Goal: Task Accomplishment & Management: Use online tool/utility

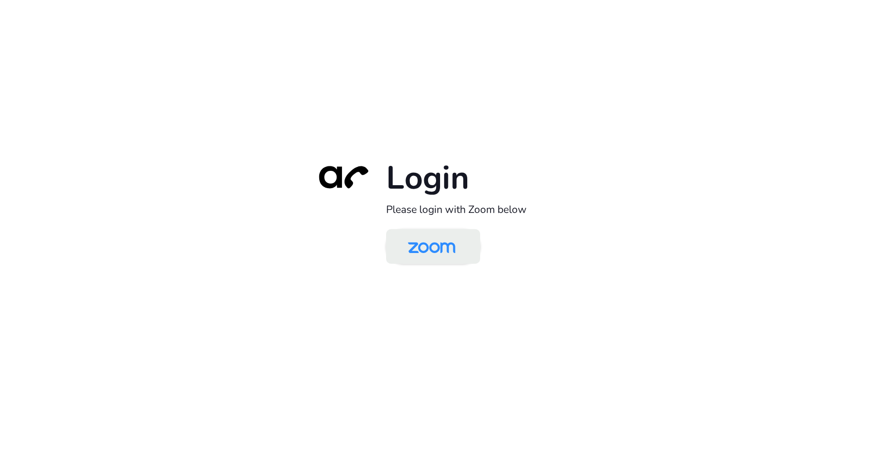
drag, startPoint x: 454, startPoint y: 243, endPoint x: 436, endPoint y: 243, distance: 18.8
click at [454, 243] on img at bounding box center [431, 247] width 68 height 32
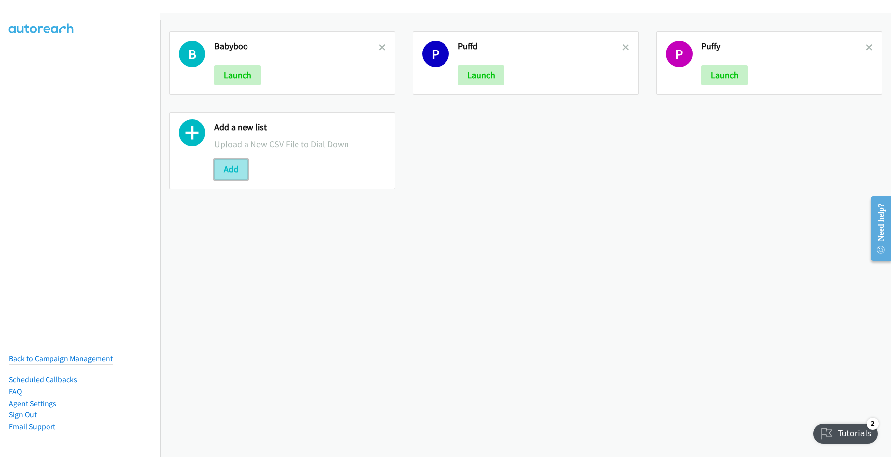
click at [233, 167] on button "Add" at bounding box center [231, 169] width 34 height 20
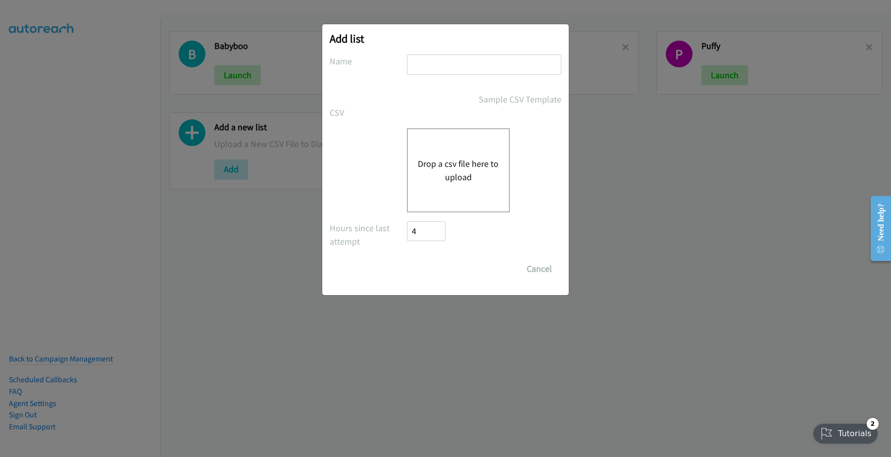
click at [453, 162] on button "Drop a csv file here to upload" at bounding box center [458, 170] width 81 height 27
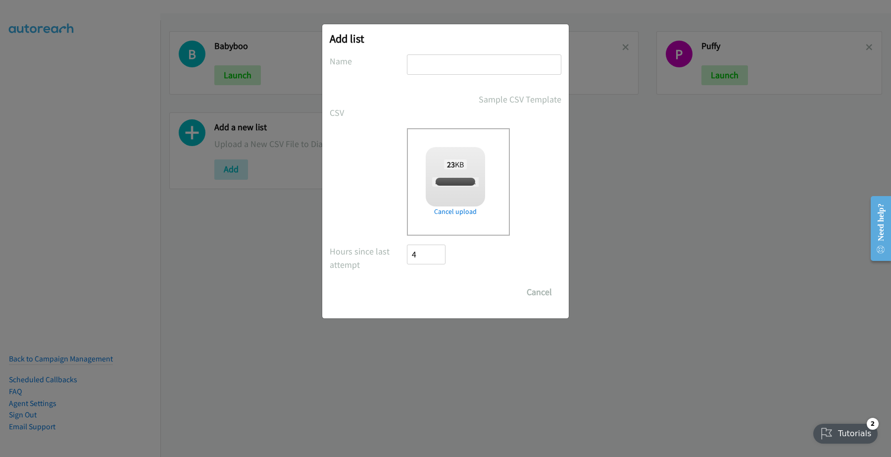
checkbox input "true"
click at [437, 62] on input "text" at bounding box center [484, 64] width 154 height 20
type input "Dicker"
click at [434, 293] on input "Save List" at bounding box center [433, 292] width 52 height 20
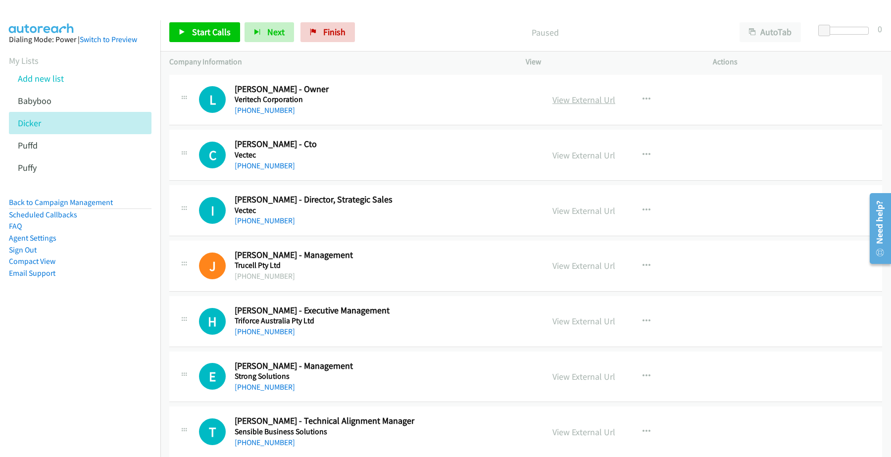
click at [583, 96] on link "View External Url" at bounding box center [583, 99] width 63 height 11
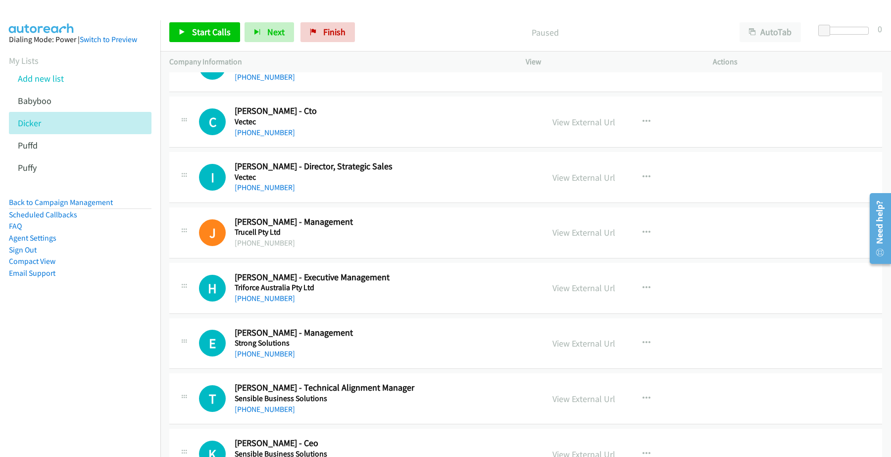
scroll to position [62, 0]
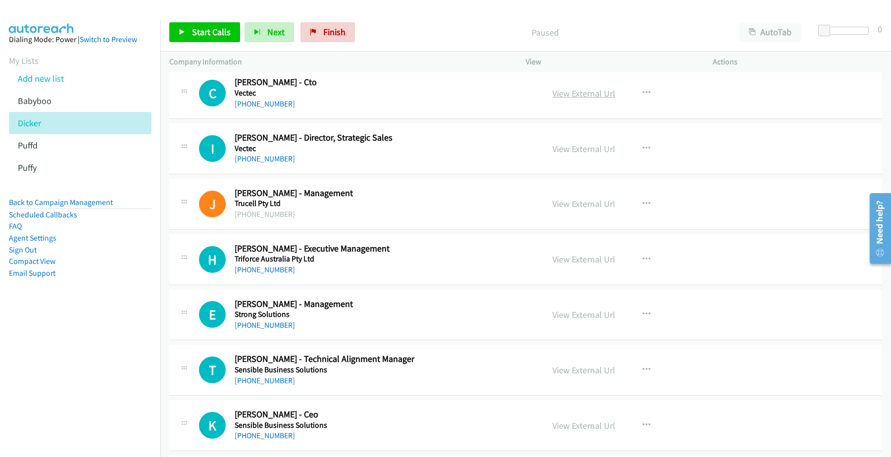
click at [573, 90] on link "View External Url" at bounding box center [583, 93] width 63 height 11
click at [269, 107] on link "[PHONE_NUMBER]" at bounding box center [265, 103] width 60 height 9
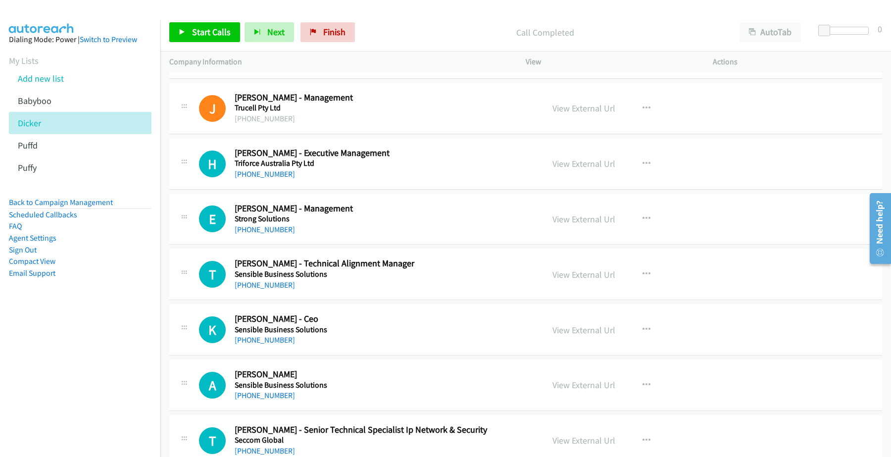
scroll to position [186, 0]
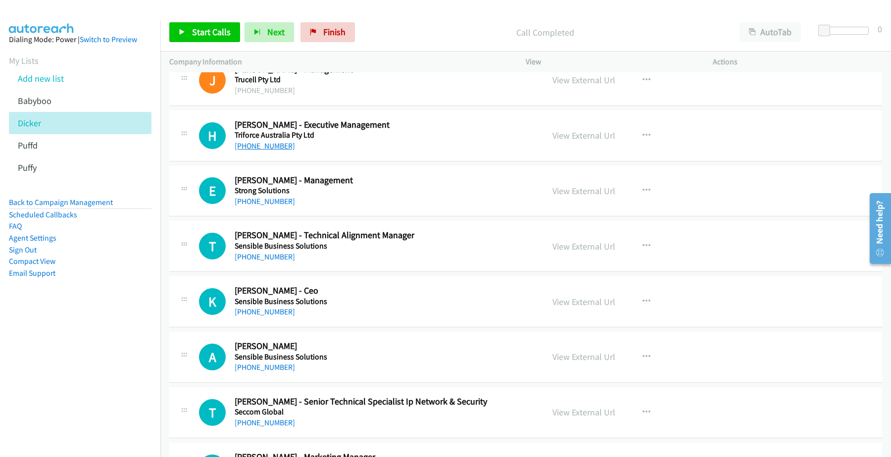
click at [252, 148] on link "[PHONE_NUMBER]" at bounding box center [265, 145] width 60 height 9
click at [572, 138] on link "View External Url" at bounding box center [583, 135] width 63 height 11
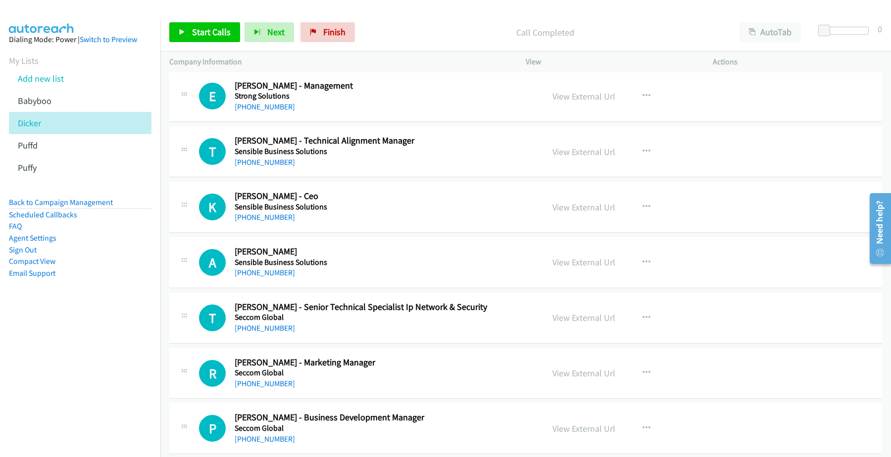
scroll to position [309, 0]
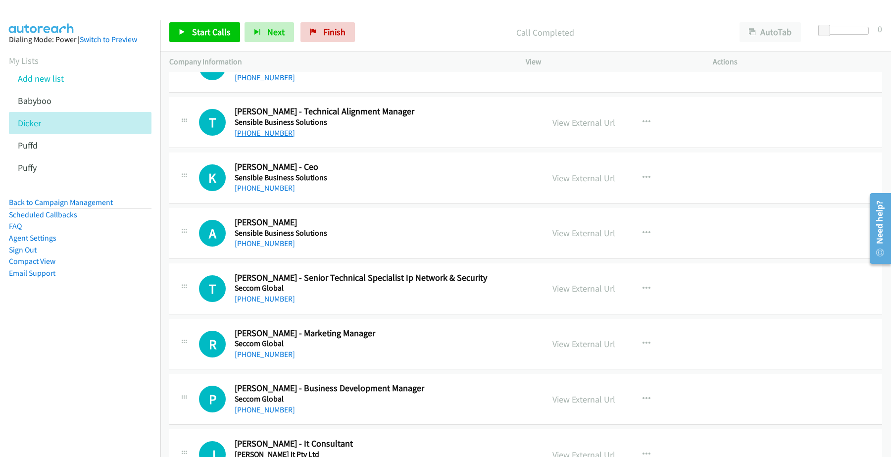
click at [266, 130] on link "[PHONE_NUMBER]" at bounding box center [265, 132] width 60 height 9
click at [575, 123] on link "View External Url" at bounding box center [583, 122] width 63 height 11
click at [270, 187] on link "[PHONE_NUMBER]" at bounding box center [265, 187] width 60 height 9
click at [575, 177] on link "View External Url" at bounding box center [583, 177] width 63 height 11
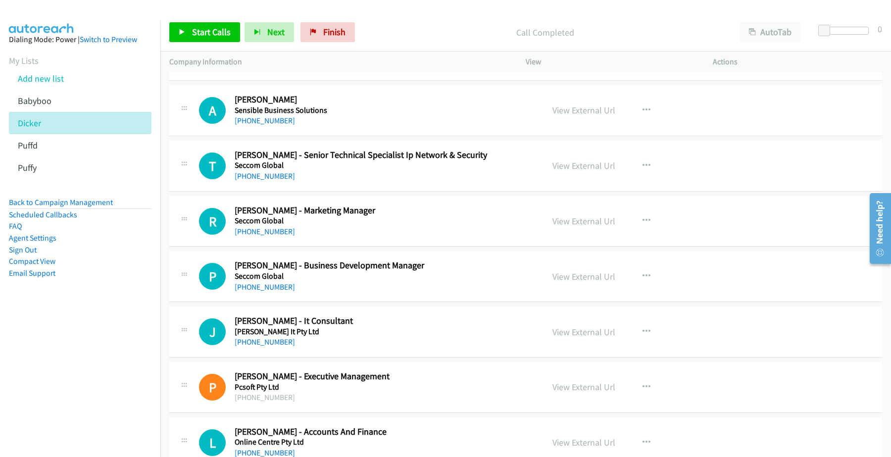
scroll to position [433, 0]
click at [258, 177] on link "[PHONE_NUMBER]" at bounding box center [265, 174] width 60 height 9
click at [578, 162] on link "View External Url" at bounding box center [583, 164] width 63 height 11
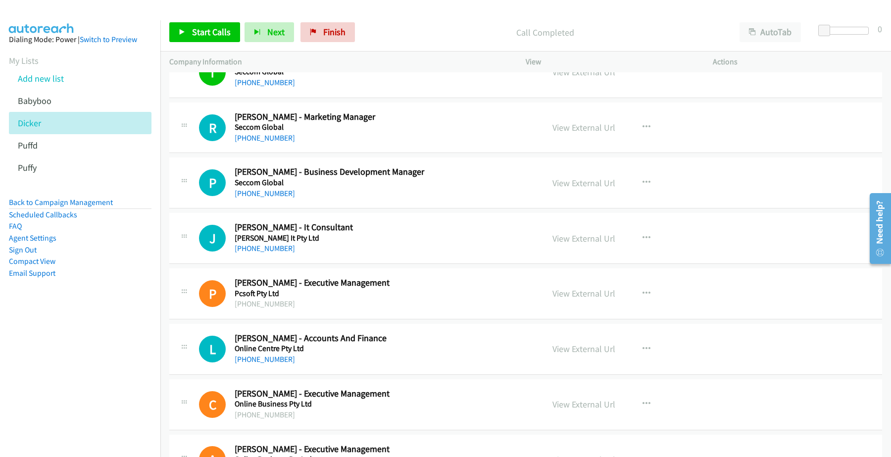
scroll to position [557, 0]
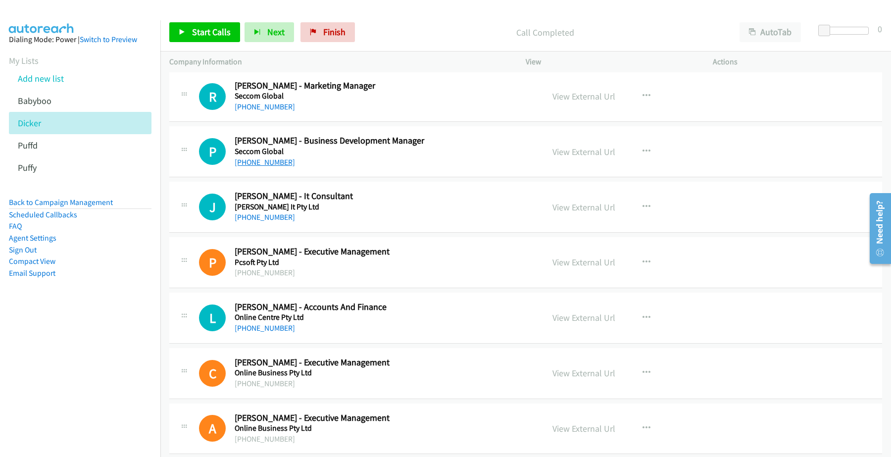
click at [265, 160] on link "[PHONE_NUMBER]" at bounding box center [265, 161] width 60 height 9
click at [589, 147] on link "View External Url" at bounding box center [583, 151] width 63 height 11
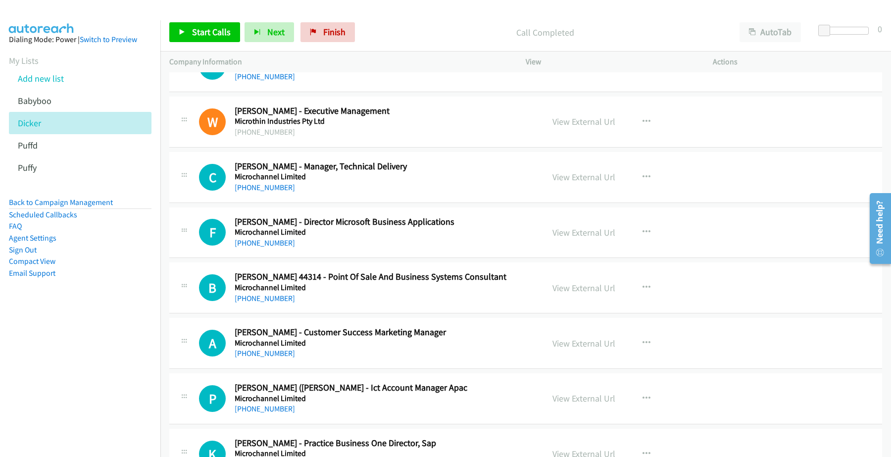
scroll to position [1052, 0]
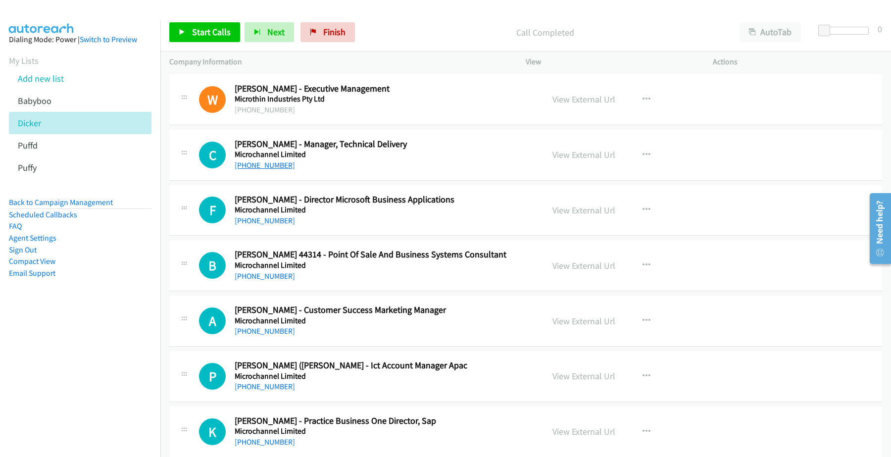
click at [269, 166] on link "[PHONE_NUMBER]" at bounding box center [265, 164] width 60 height 9
click at [582, 156] on link "View External Url" at bounding box center [583, 154] width 63 height 11
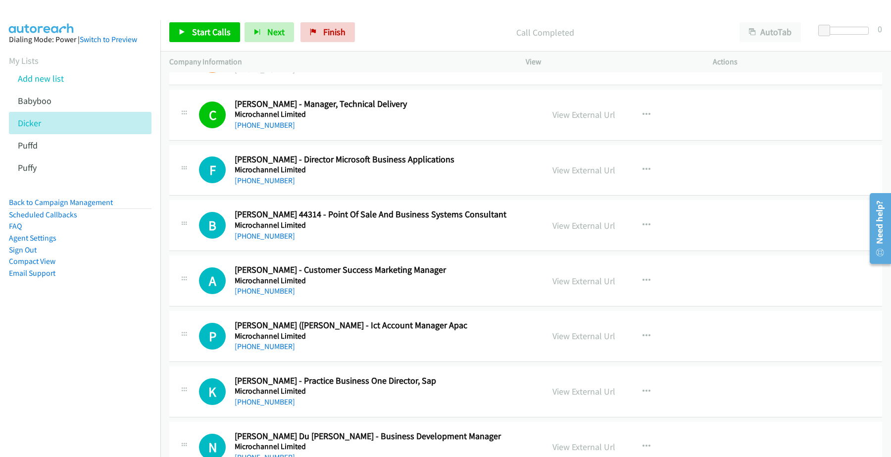
scroll to position [1114, 0]
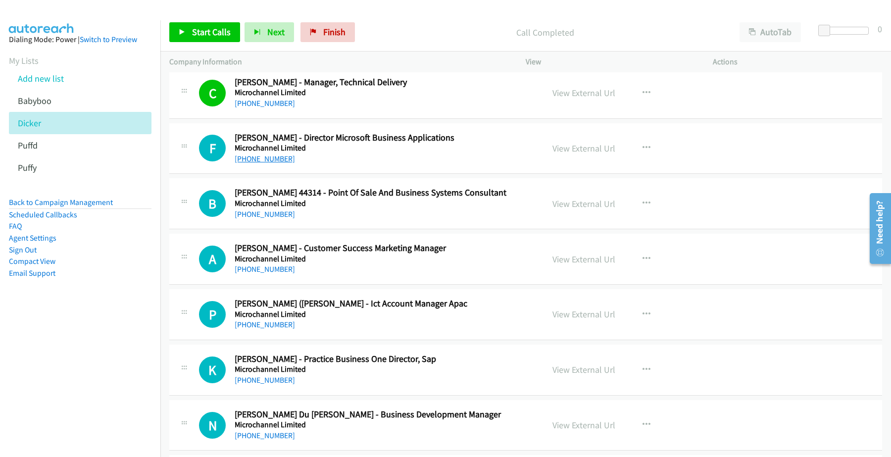
click at [259, 159] on link "[PHONE_NUMBER]" at bounding box center [265, 158] width 60 height 9
click at [592, 147] on link "View External Url" at bounding box center [583, 148] width 63 height 11
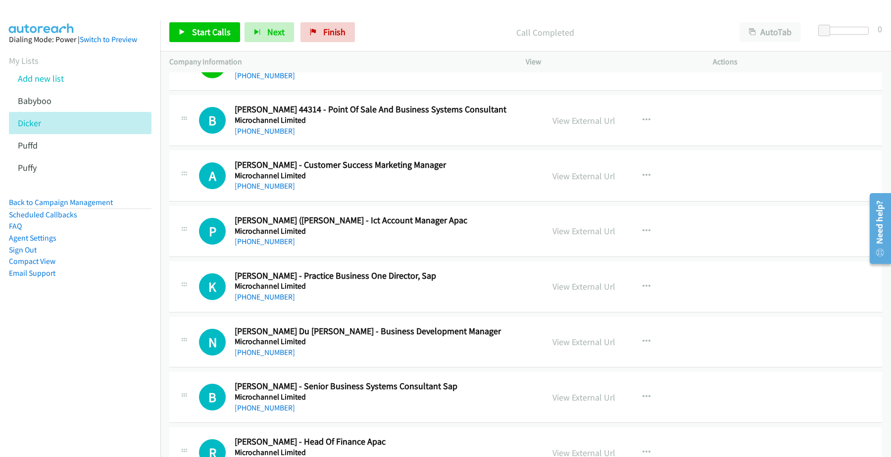
scroll to position [1175, 0]
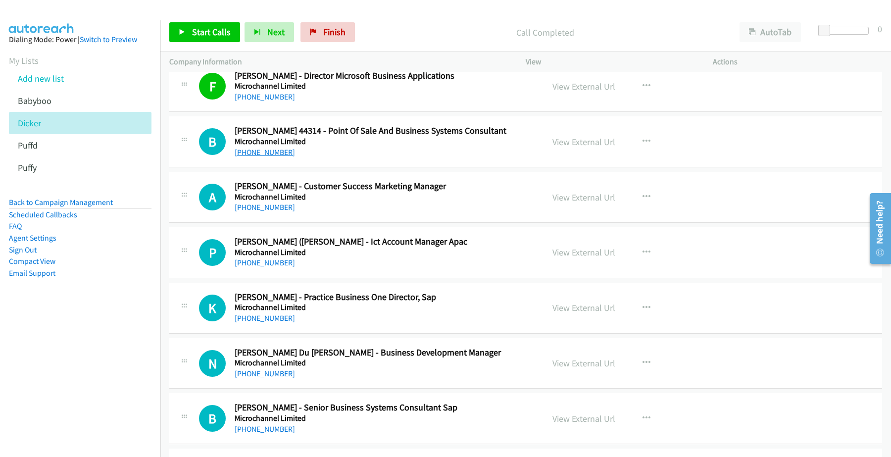
click at [263, 154] on link "[PHONE_NUMBER]" at bounding box center [265, 151] width 60 height 9
click at [565, 141] on link "View External Url" at bounding box center [583, 141] width 63 height 11
click at [277, 156] on link "[PHONE_NUMBER]" at bounding box center [265, 151] width 60 height 9
click at [575, 142] on link "View External Url" at bounding box center [583, 141] width 63 height 11
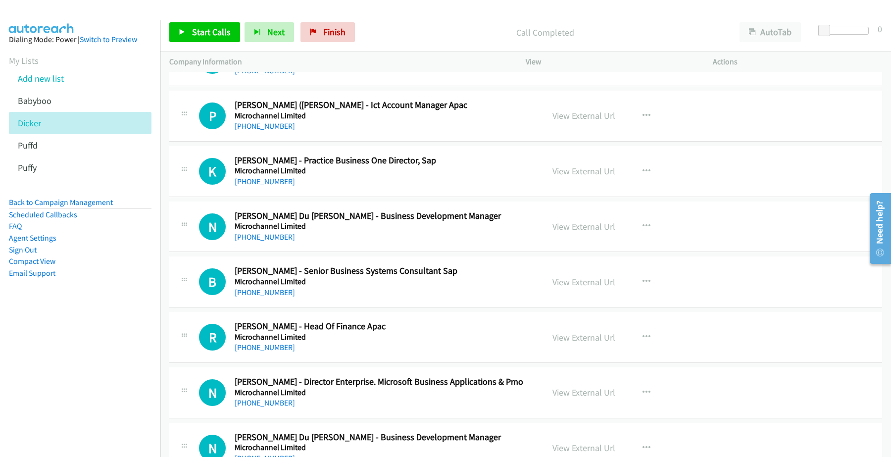
scroll to position [1237, 0]
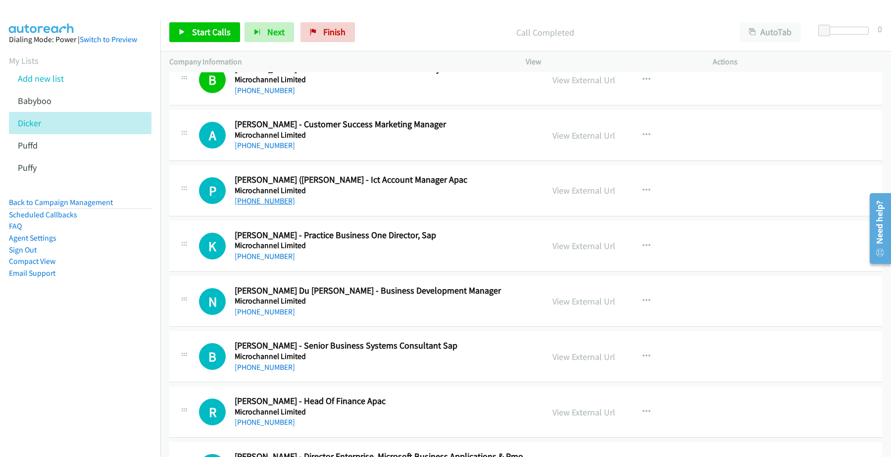
click at [260, 203] on link "[PHONE_NUMBER]" at bounding box center [265, 200] width 60 height 9
click at [560, 193] on link "View External Url" at bounding box center [583, 190] width 63 height 11
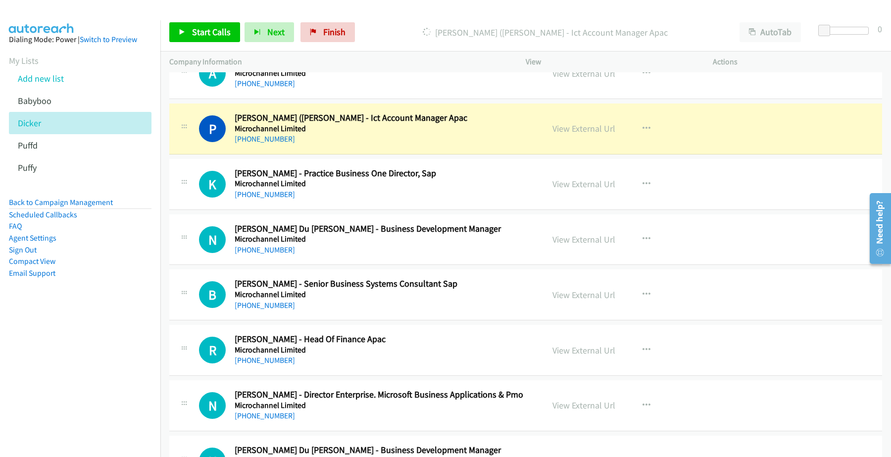
scroll to position [1361, 0]
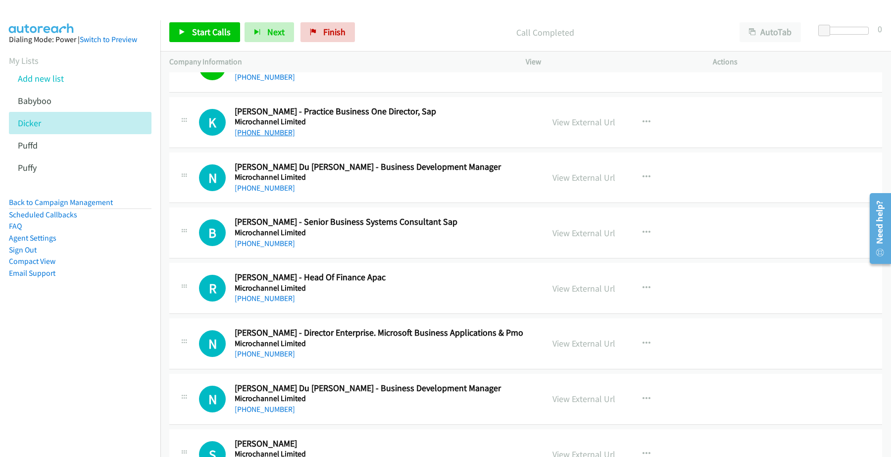
click at [279, 136] on link "[PHONE_NUMBER]" at bounding box center [265, 132] width 60 height 9
click at [566, 124] on link "View External Url" at bounding box center [583, 121] width 63 height 11
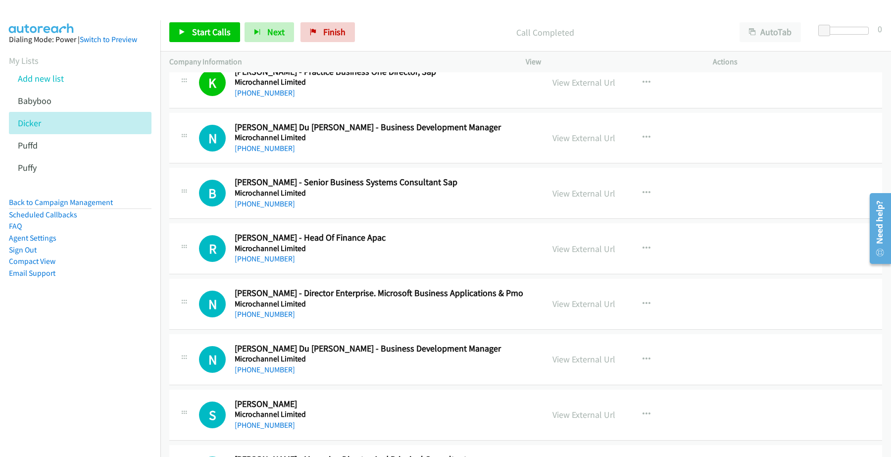
scroll to position [1423, 0]
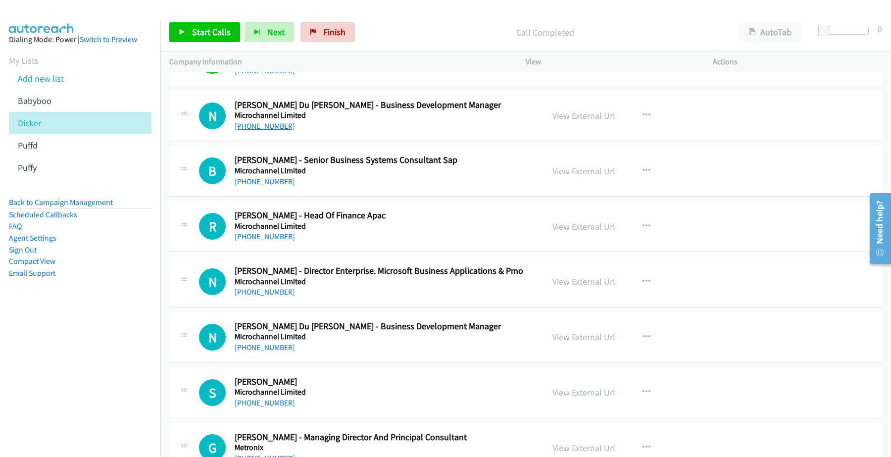
click at [261, 125] on link "[PHONE_NUMBER]" at bounding box center [265, 125] width 60 height 9
click at [578, 115] on link "View External Url" at bounding box center [583, 115] width 63 height 11
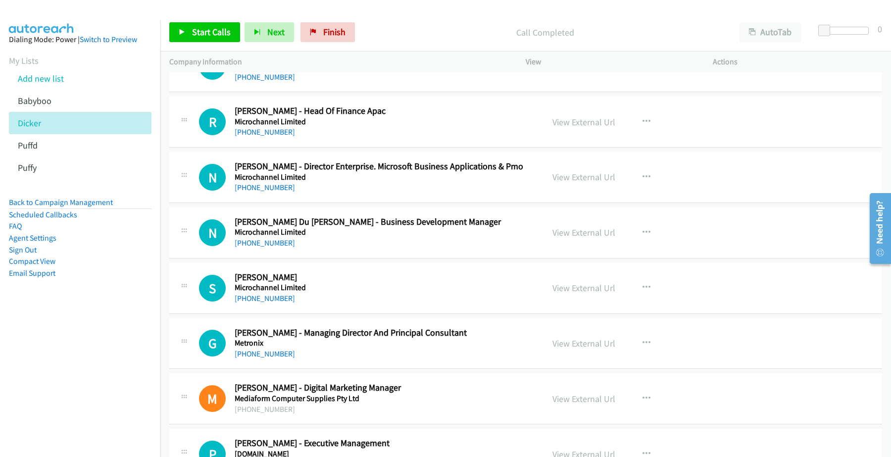
scroll to position [1547, 0]
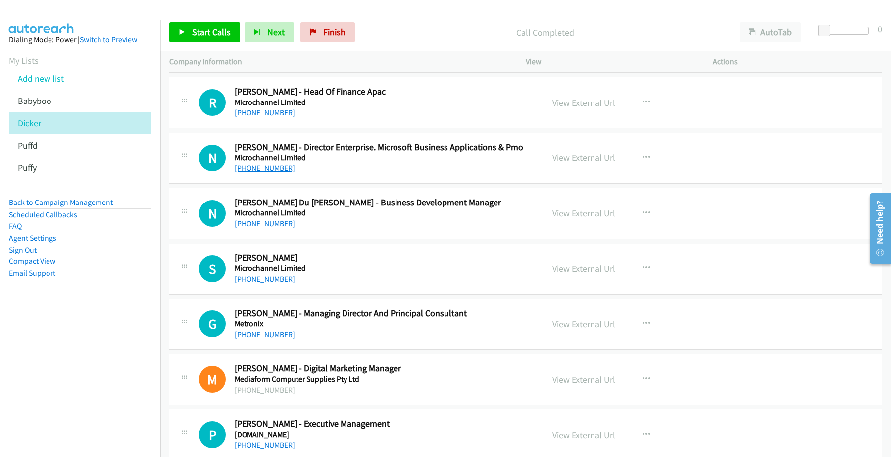
click at [254, 169] on link "[PHONE_NUMBER]" at bounding box center [265, 167] width 60 height 9
click at [580, 160] on link "View External Url" at bounding box center [583, 157] width 63 height 11
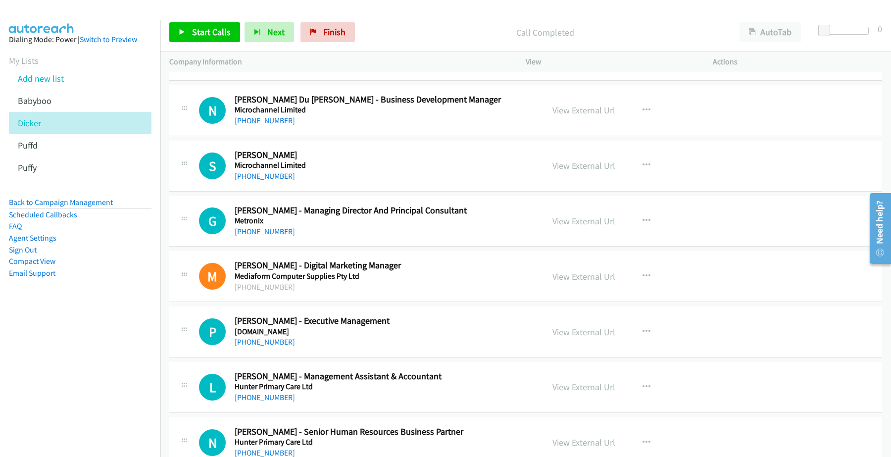
scroll to position [1670, 0]
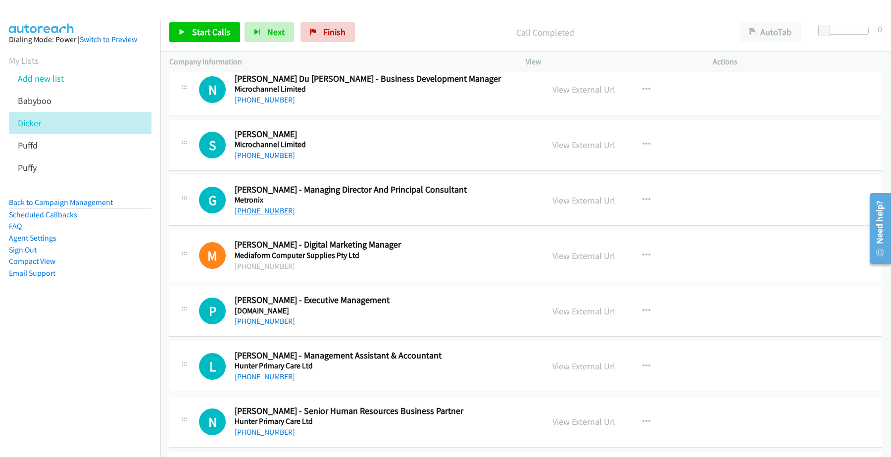
click at [251, 211] on link "[PHONE_NUMBER]" at bounding box center [265, 210] width 60 height 9
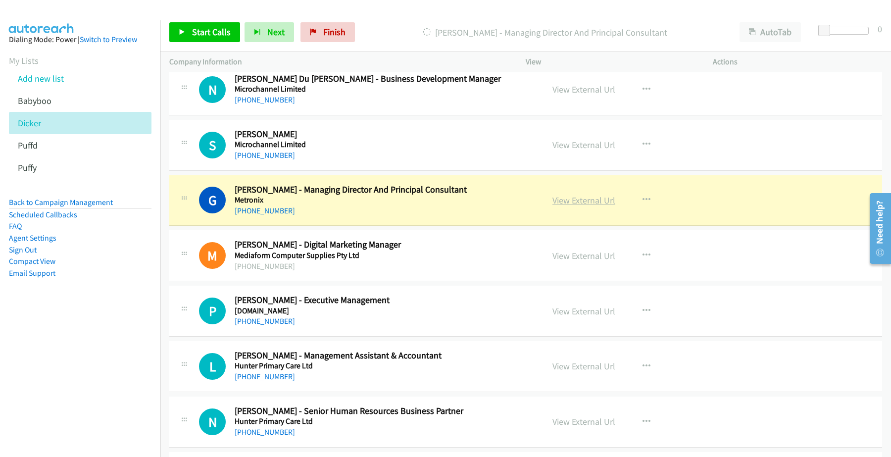
click at [566, 202] on link "View External Url" at bounding box center [583, 200] width 63 height 11
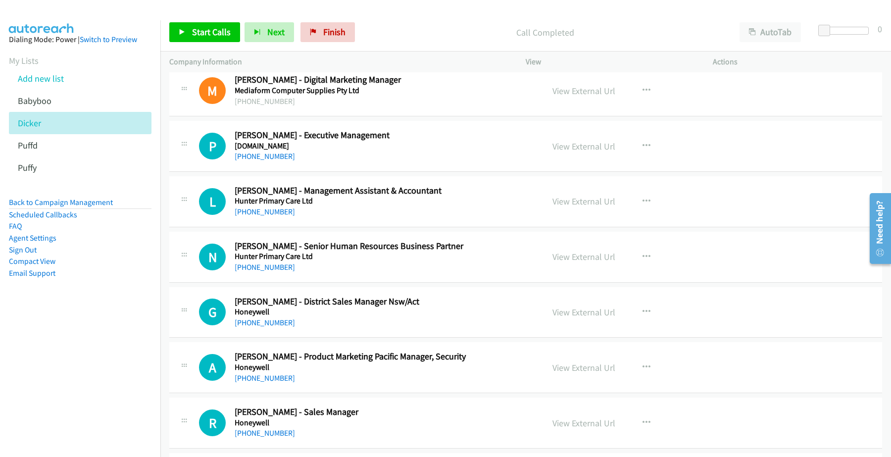
scroll to position [1856, 0]
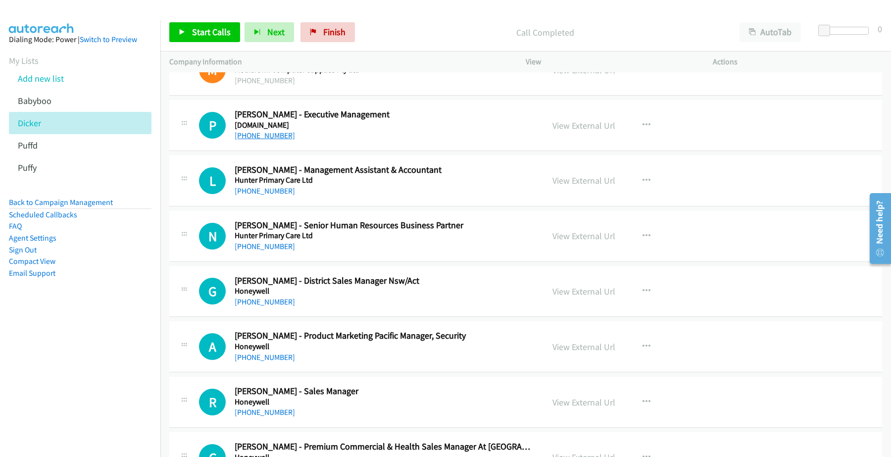
click at [248, 135] on link "[PHONE_NUMBER]" at bounding box center [265, 135] width 60 height 9
click at [579, 126] on link "View External Url" at bounding box center [583, 125] width 63 height 11
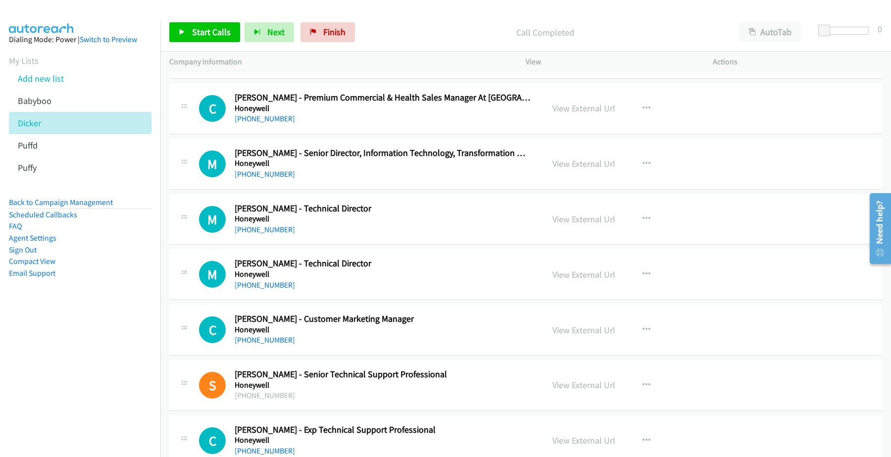
scroll to position [2227, 0]
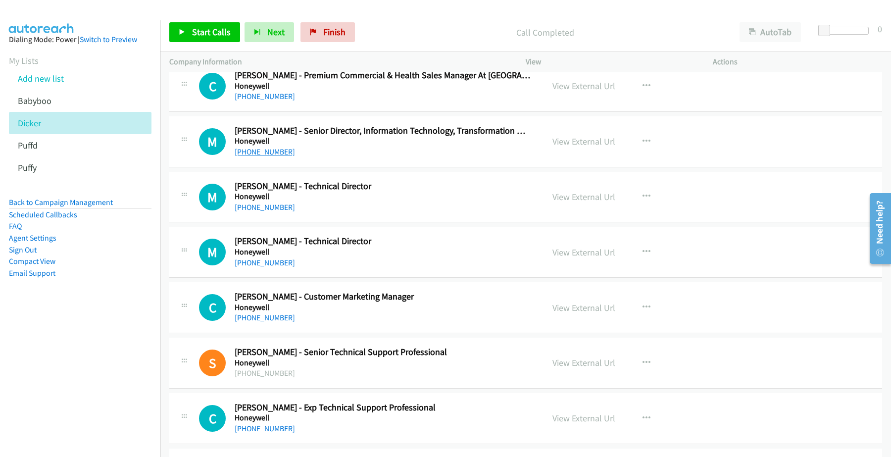
click at [268, 155] on link "[PHONE_NUMBER]" at bounding box center [265, 151] width 60 height 9
click at [585, 145] on link "View External Url" at bounding box center [583, 141] width 63 height 11
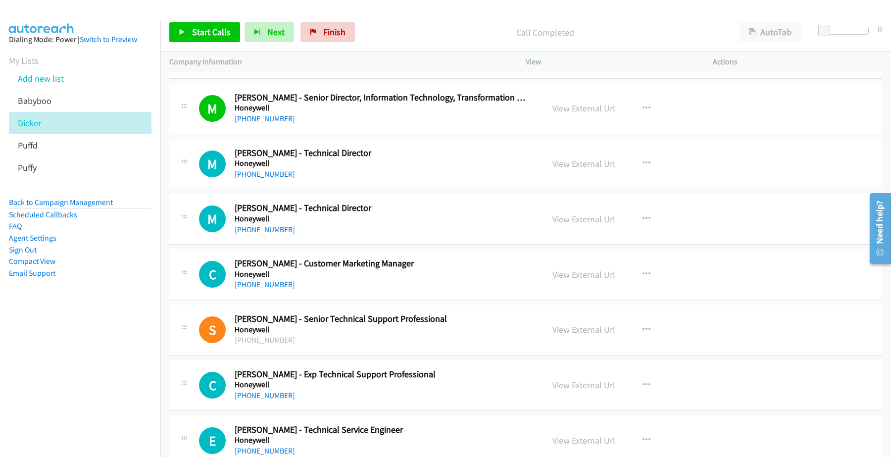
scroll to position [2289, 0]
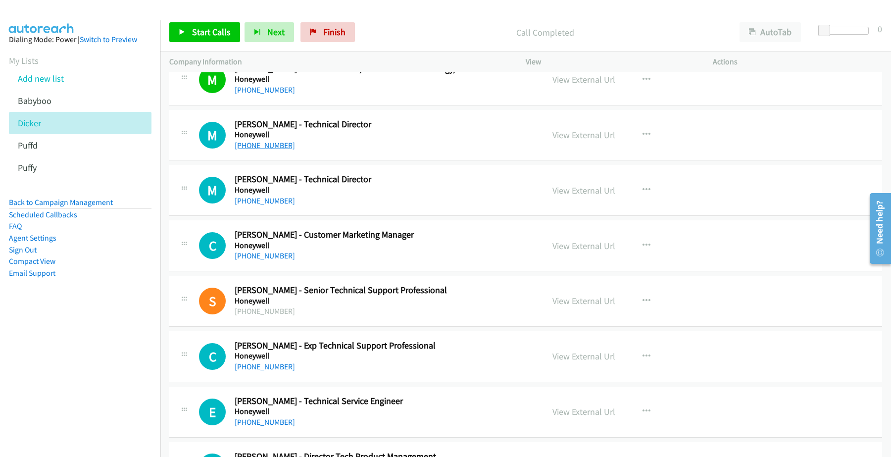
click at [270, 149] on link "[PHONE_NUMBER]" at bounding box center [265, 145] width 60 height 9
click at [581, 139] on link "View External Url" at bounding box center [583, 134] width 63 height 11
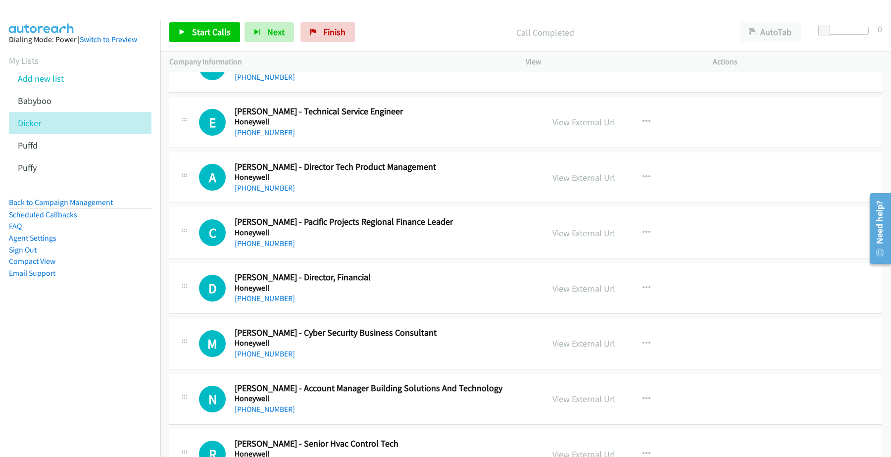
scroll to position [2598, 0]
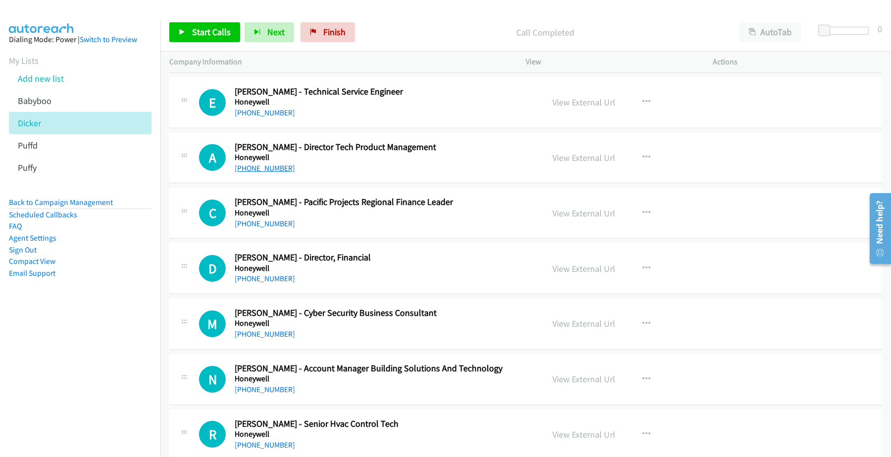
click at [262, 173] on link "[PHONE_NUMBER]" at bounding box center [265, 167] width 60 height 9
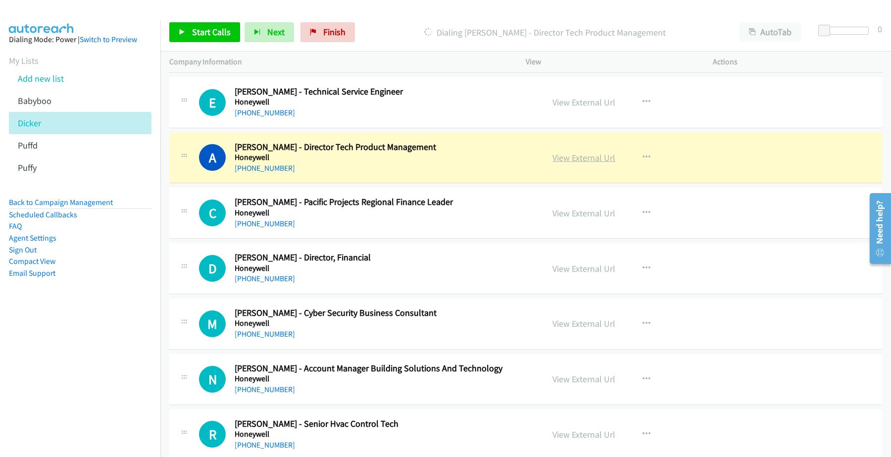
click at [580, 161] on link "View External Url" at bounding box center [583, 157] width 63 height 11
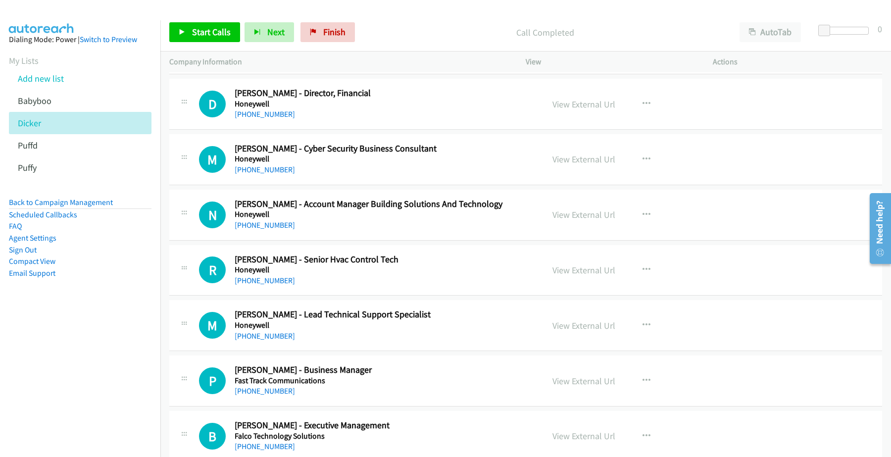
scroll to position [2784, 0]
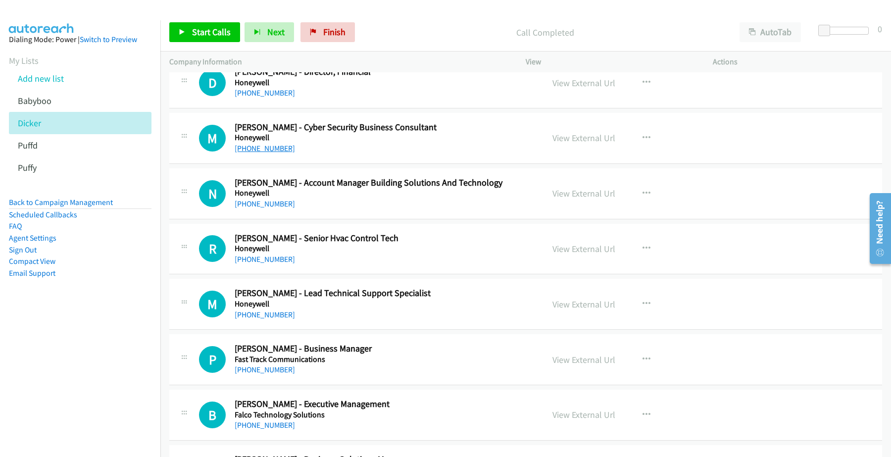
click at [268, 152] on link "[PHONE_NUMBER]" at bounding box center [265, 148] width 60 height 9
click at [557, 140] on link "View External Url" at bounding box center [583, 137] width 63 height 11
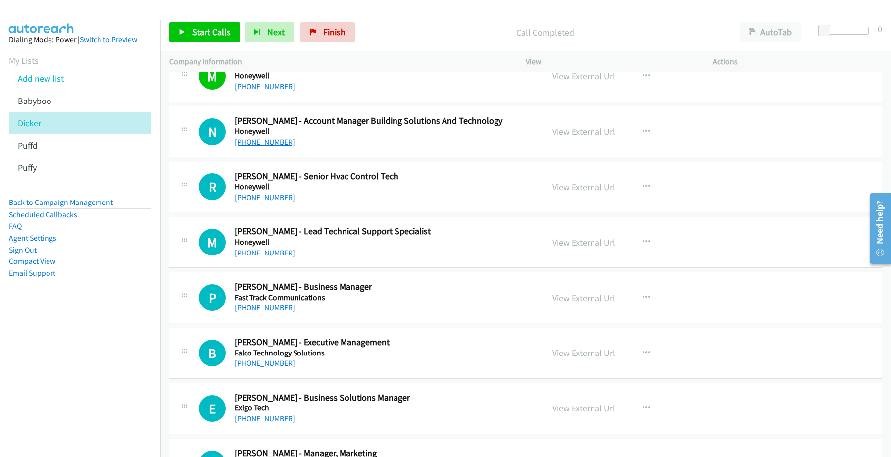
click at [260, 145] on link "[PHONE_NUMBER]" at bounding box center [265, 141] width 60 height 9
click at [577, 137] on link "View External Url" at bounding box center [583, 131] width 63 height 11
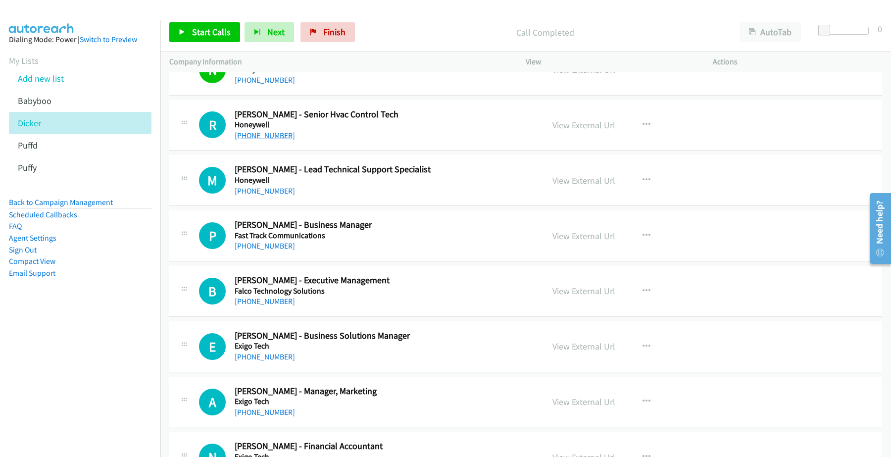
click at [248, 139] on link "[PHONE_NUMBER]" at bounding box center [265, 135] width 60 height 9
click at [566, 130] on link "View External Url" at bounding box center [583, 124] width 63 height 11
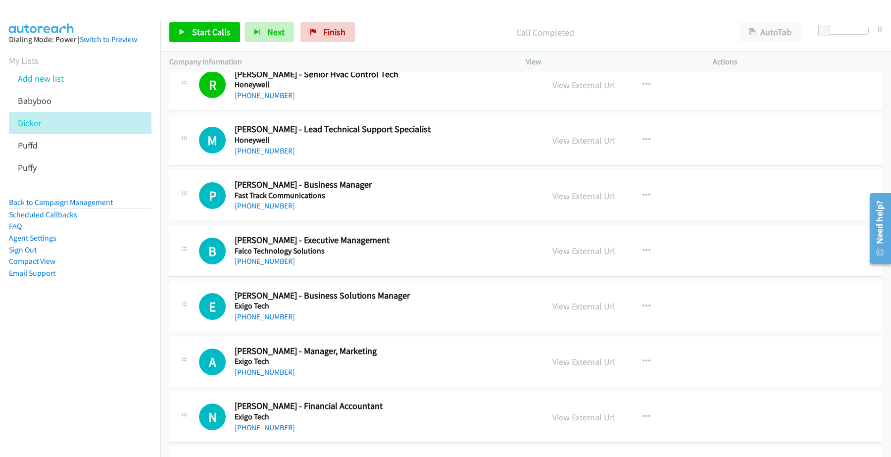
scroll to position [2970, 0]
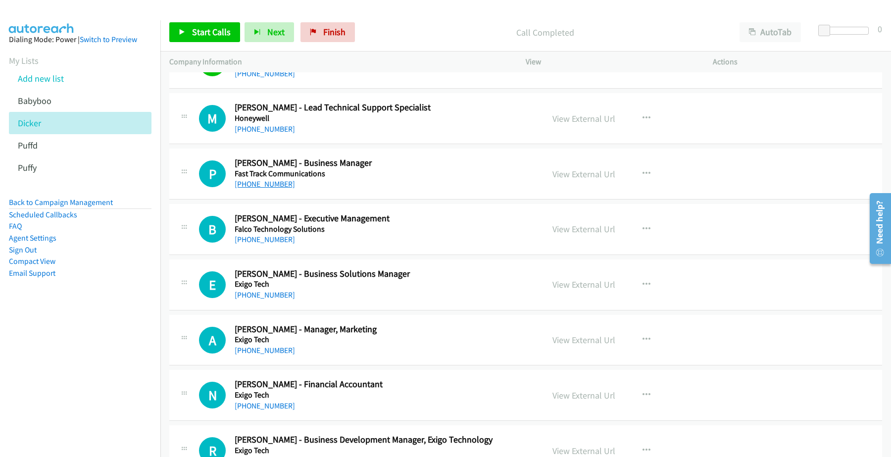
click at [261, 188] on link "[PHONE_NUMBER]" at bounding box center [265, 183] width 60 height 9
click at [564, 179] on link "View External Url" at bounding box center [583, 173] width 63 height 11
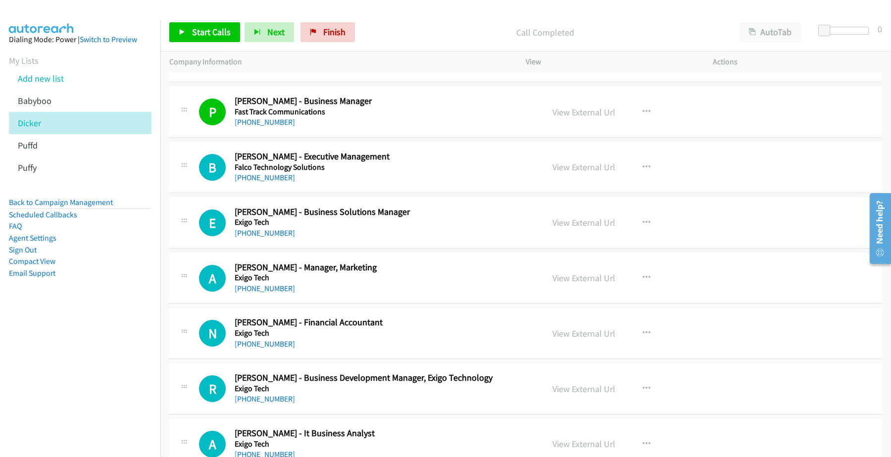
scroll to position [3093, 0]
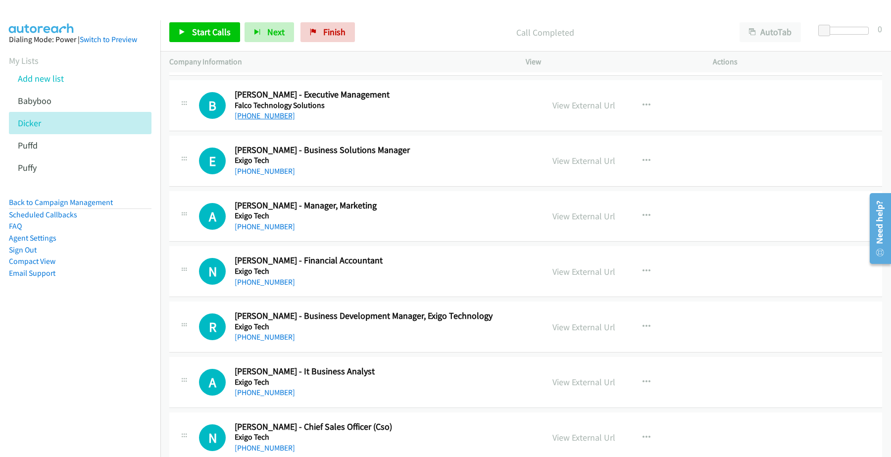
click at [253, 120] on link "[PHONE_NUMBER]" at bounding box center [265, 115] width 60 height 9
click at [574, 109] on link "View External Url" at bounding box center [583, 104] width 63 height 11
click at [263, 176] on link "[PHONE_NUMBER]" at bounding box center [265, 170] width 60 height 9
click at [584, 165] on link "View External Url" at bounding box center [583, 160] width 63 height 11
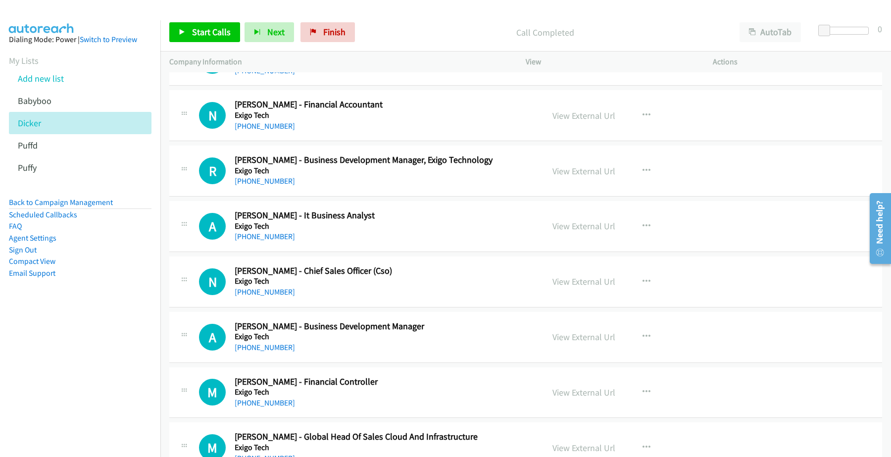
scroll to position [3279, 0]
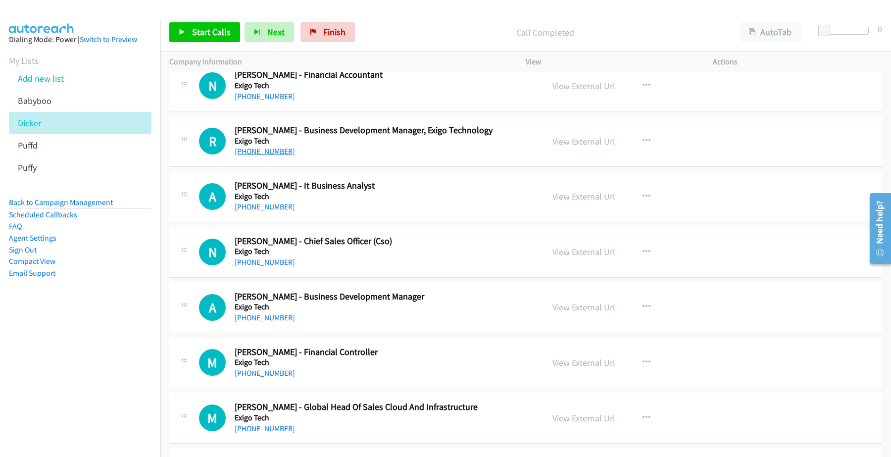
click at [266, 156] on link "[PHONE_NUMBER]" at bounding box center [265, 151] width 60 height 9
click at [582, 146] on link "View External Url" at bounding box center [583, 141] width 63 height 11
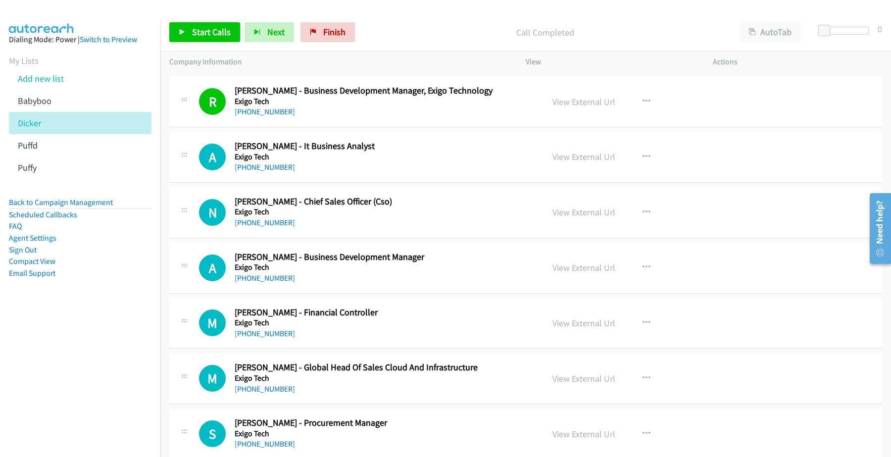
scroll to position [3341, 0]
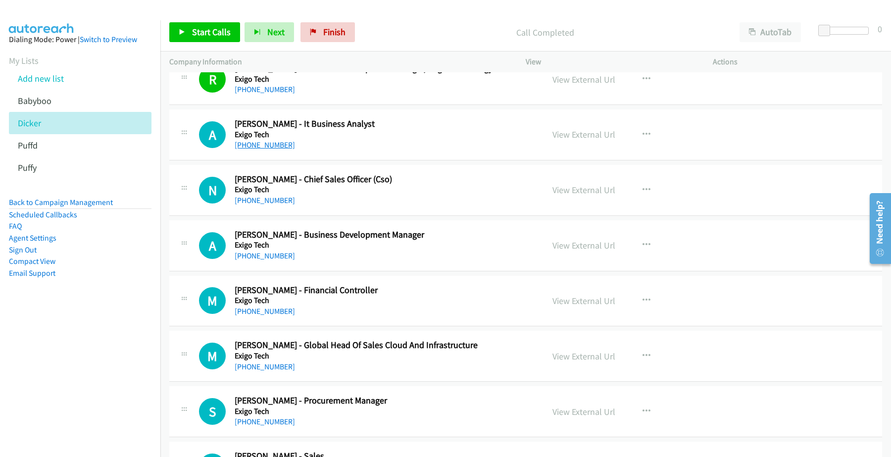
click at [268, 149] on link "[PHONE_NUMBER]" at bounding box center [265, 144] width 60 height 9
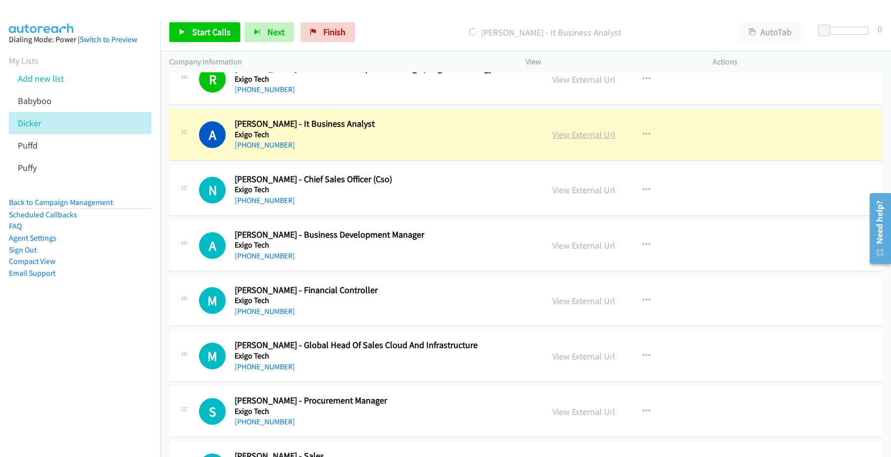
click at [581, 139] on link "View External Url" at bounding box center [583, 134] width 63 height 11
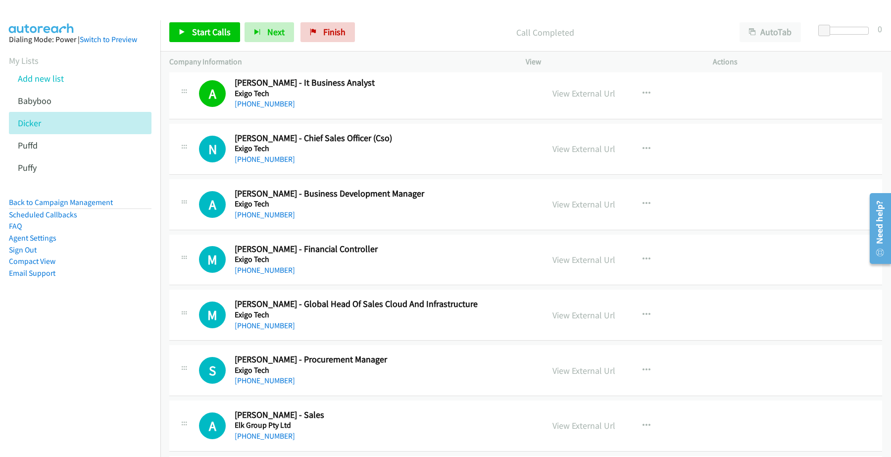
scroll to position [3403, 0]
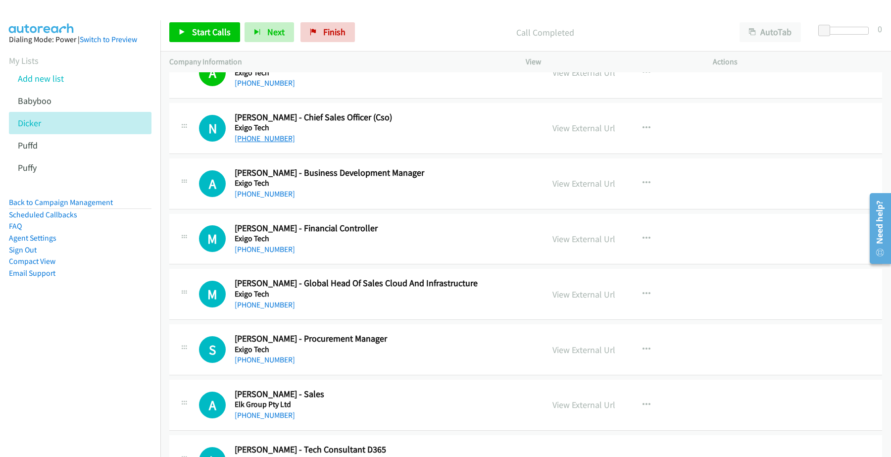
click at [261, 143] on link "[PHONE_NUMBER]" at bounding box center [265, 138] width 60 height 9
click at [273, 198] on link "[PHONE_NUMBER]" at bounding box center [265, 193] width 60 height 9
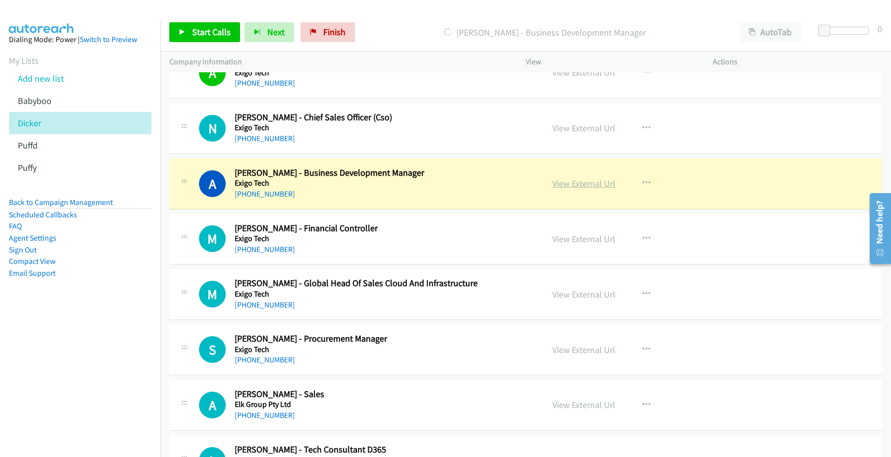
click at [581, 189] on link "View External Url" at bounding box center [583, 183] width 63 height 11
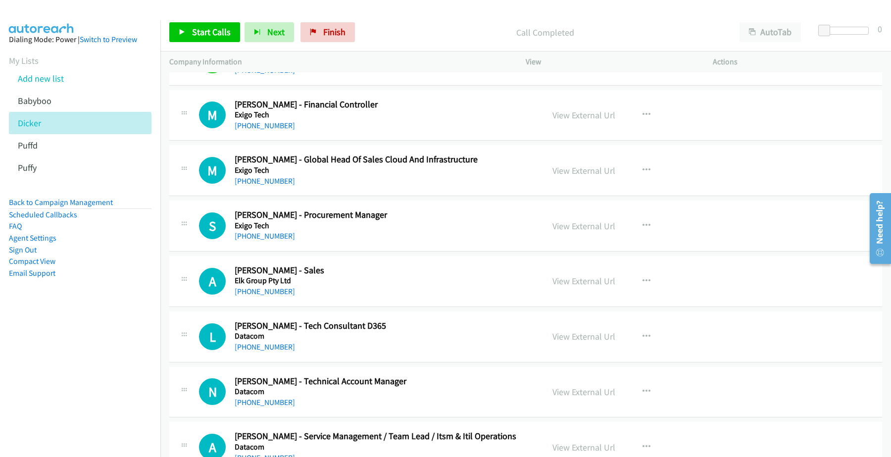
scroll to position [3588, 0]
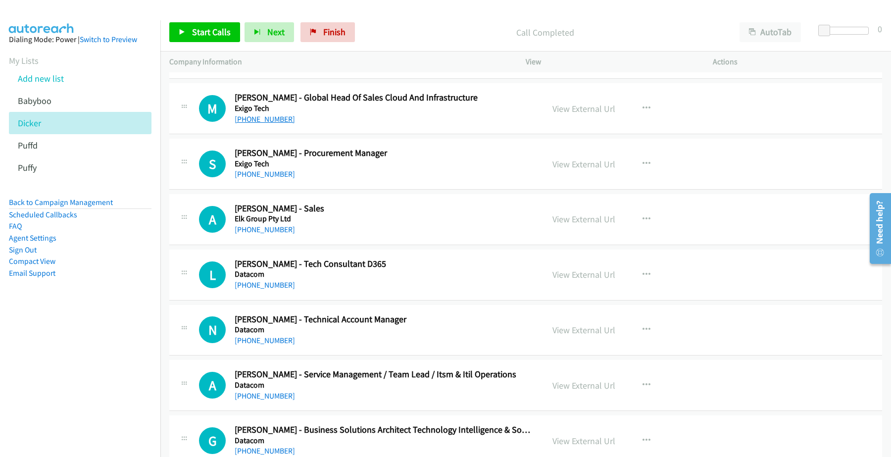
click at [268, 124] on link "[PHONE_NUMBER]" at bounding box center [265, 118] width 60 height 9
click at [567, 112] on link "View External Url" at bounding box center [583, 108] width 63 height 11
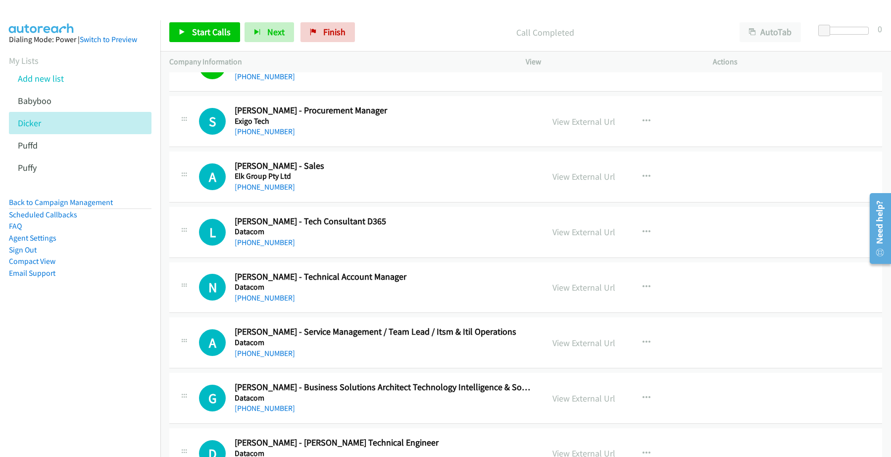
scroll to position [3650, 0]
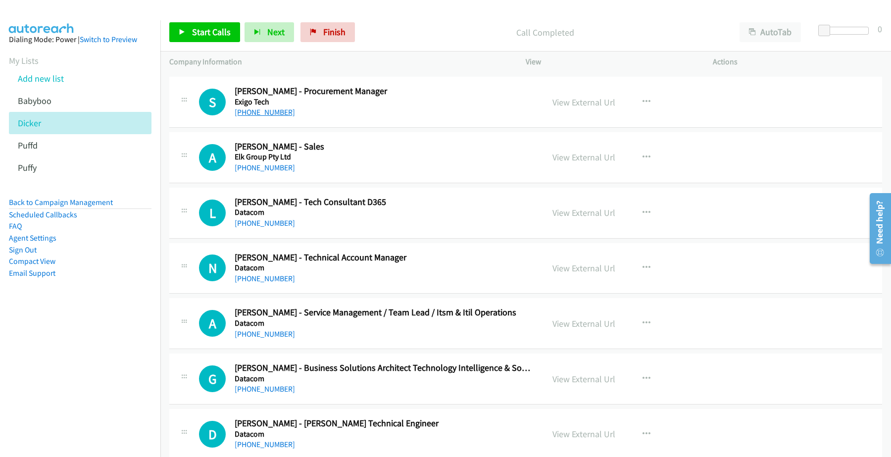
click at [261, 117] on link "[PHONE_NUMBER]" at bounding box center [265, 111] width 60 height 9
click at [585, 105] on link "View External Url" at bounding box center [583, 102] width 63 height 11
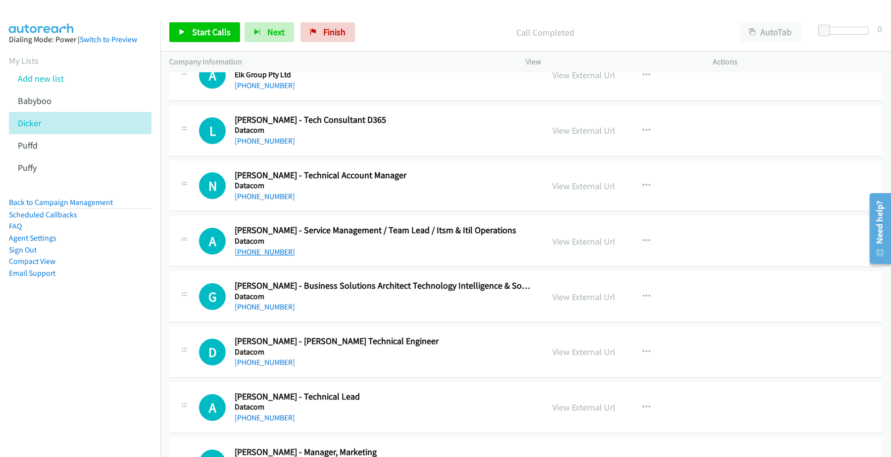
scroll to position [3712, 0]
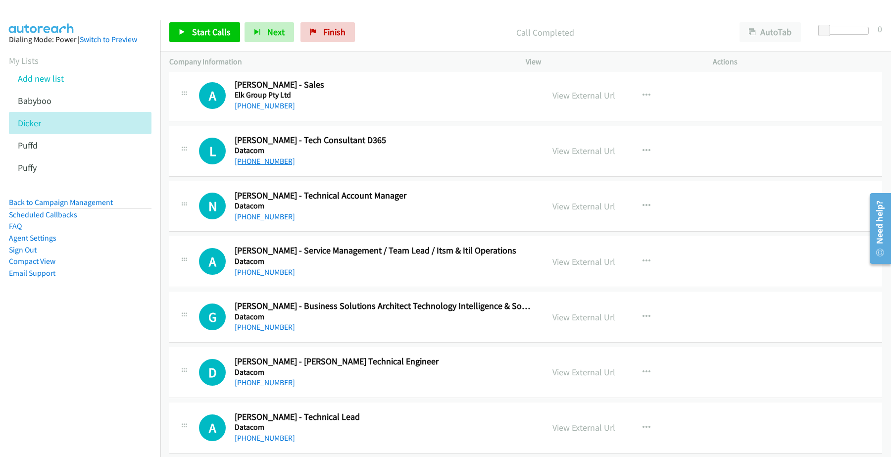
click at [265, 166] on link "[PHONE_NUMBER]" at bounding box center [265, 160] width 60 height 9
click at [602, 154] on link "View External Url" at bounding box center [583, 150] width 63 height 11
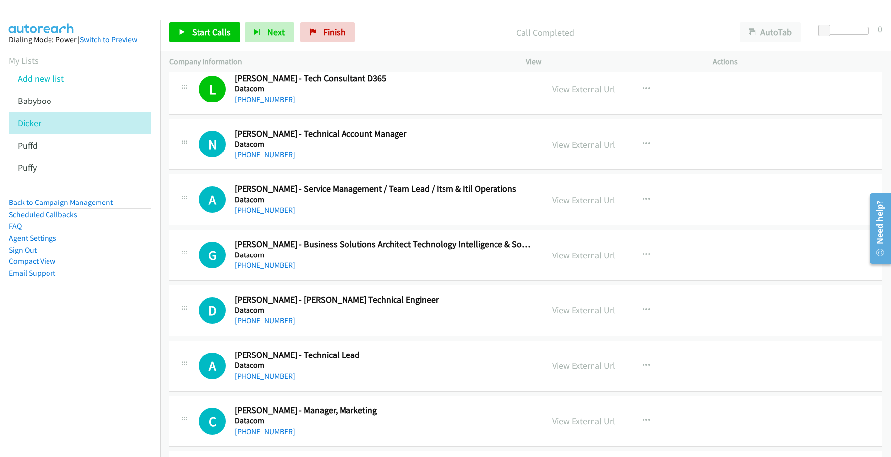
click at [263, 157] on link "[PHONE_NUMBER]" at bounding box center [265, 154] width 60 height 9
click at [568, 147] on link "View External Url" at bounding box center [583, 144] width 63 height 11
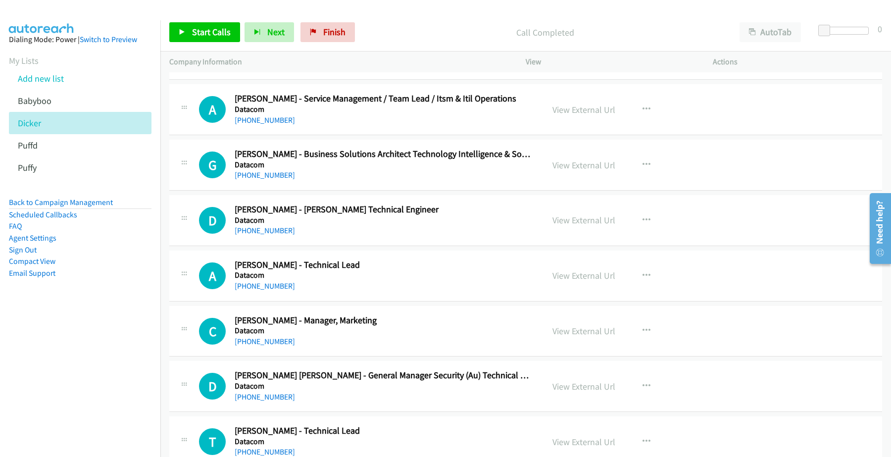
scroll to position [3836, 0]
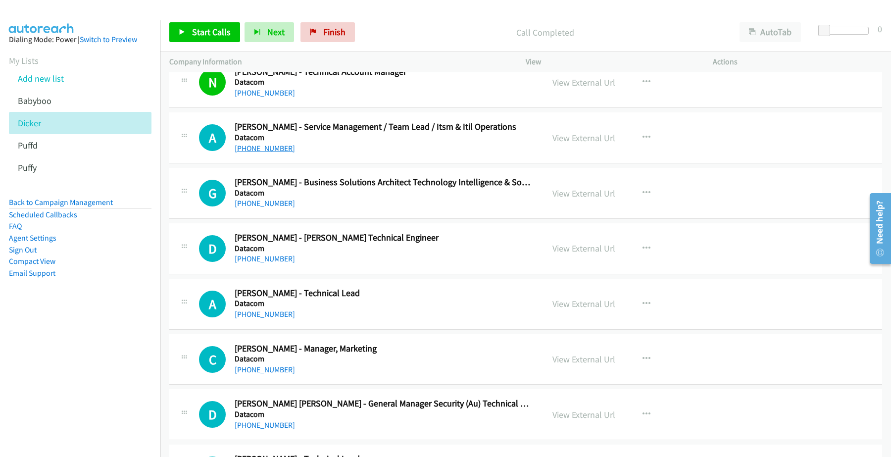
click at [258, 153] on link "[PHONE_NUMBER]" at bounding box center [265, 148] width 60 height 9
click at [578, 144] on link "View External Url" at bounding box center [583, 137] width 63 height 11
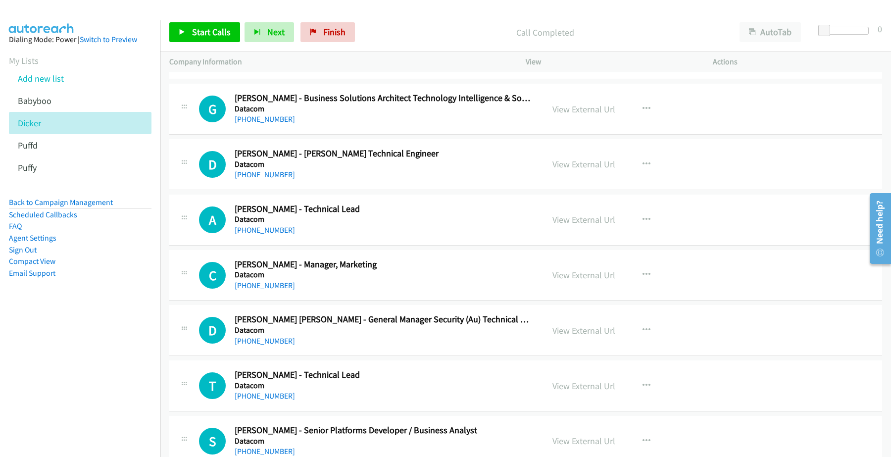
scroll to position [3898, 0]
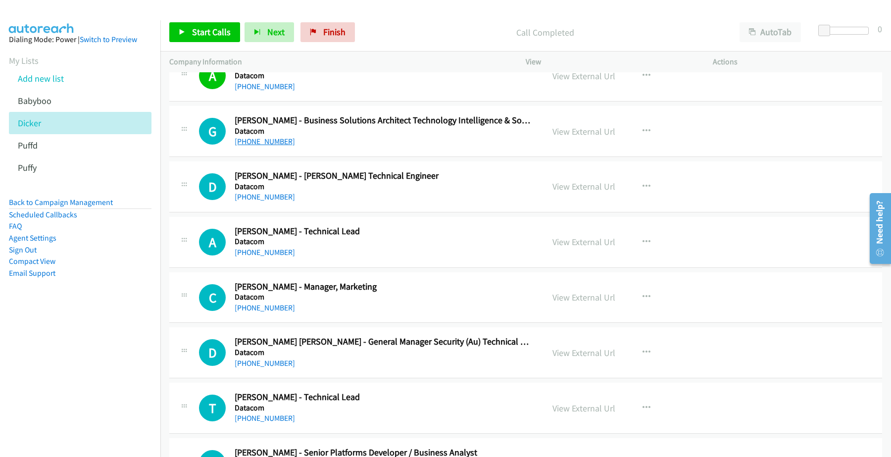
click at [275, 146] on link "[PHONE_NUMBER]" at bounding box center [265, 141] width 60 height 9
click at [592, 137] on link "View External Url" at bounding box center [583, 131] width 63 height 11
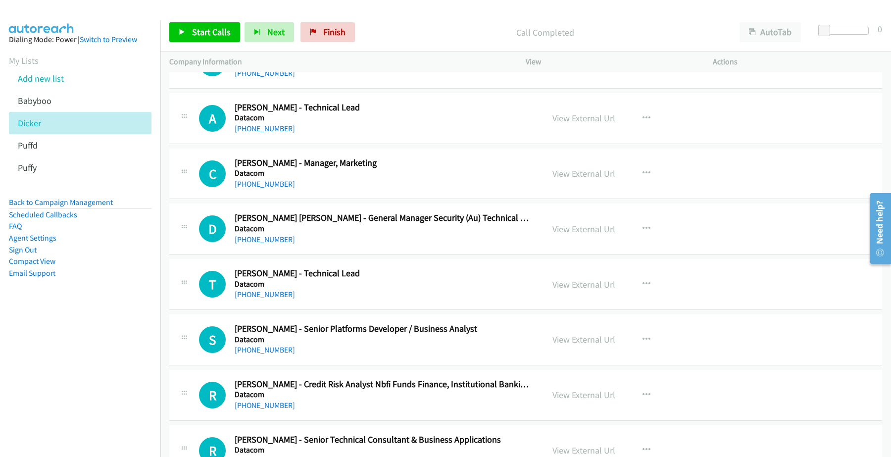
scroll to position [4083, 0]
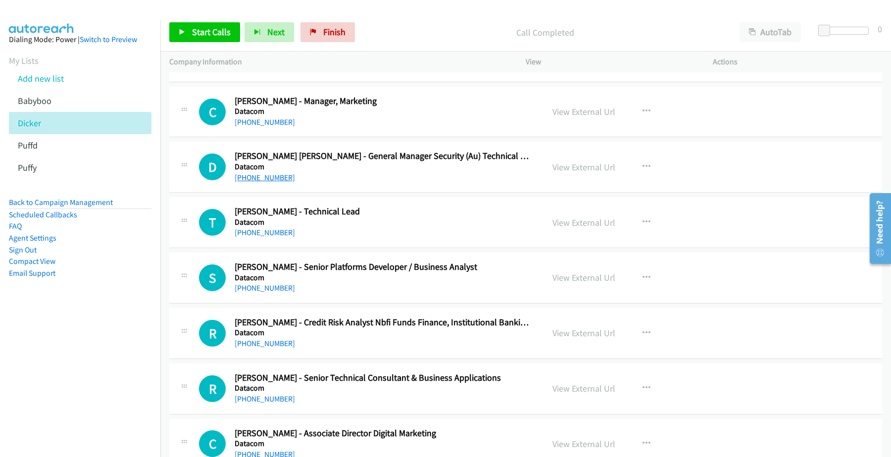
click at [274, 182] on link "[PHONE_NUMBER]" at bounding box center [265, 177] width 60 height 9
click at [569, 172] on link "View External Url" at bounding box center [583, 166] width 63 height 11
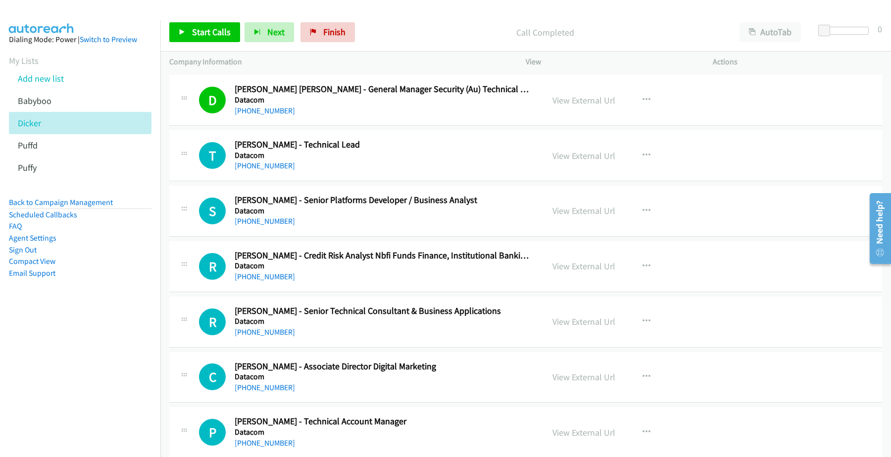
scroll to position [4145, 0]
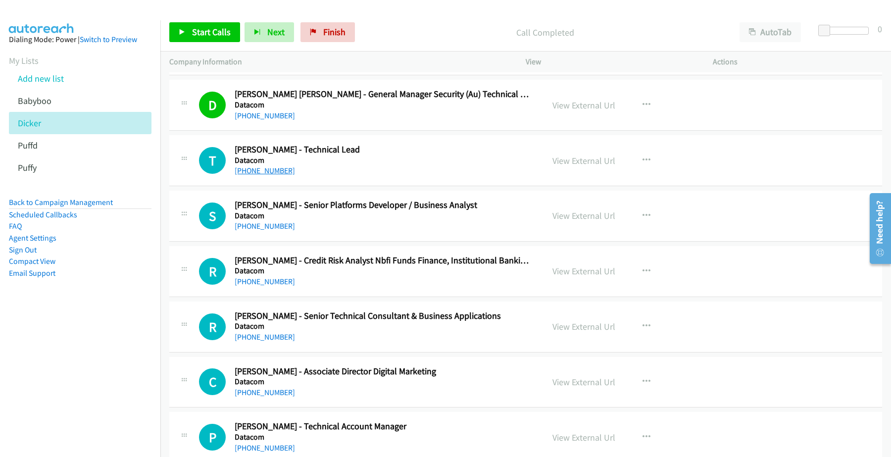
click at [273, 175] on link "[PHONE_NUMBER]" at bounding box center [265, 170] width 60 height 9
click at [560, 166] on link "View External Url" at bounding box center [583, 160] width 63 height 11
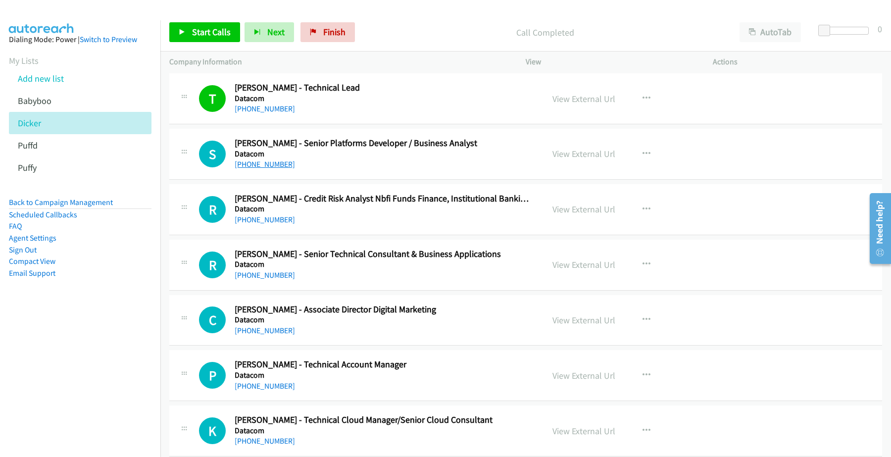
click at [257, 169] on link "[PHONE_NUMBER]" at bounding box center [265, 163] width 60 height 9
click at [566, 159] on link "View External Url" at bounding box center [583, 153] width 63 height 11
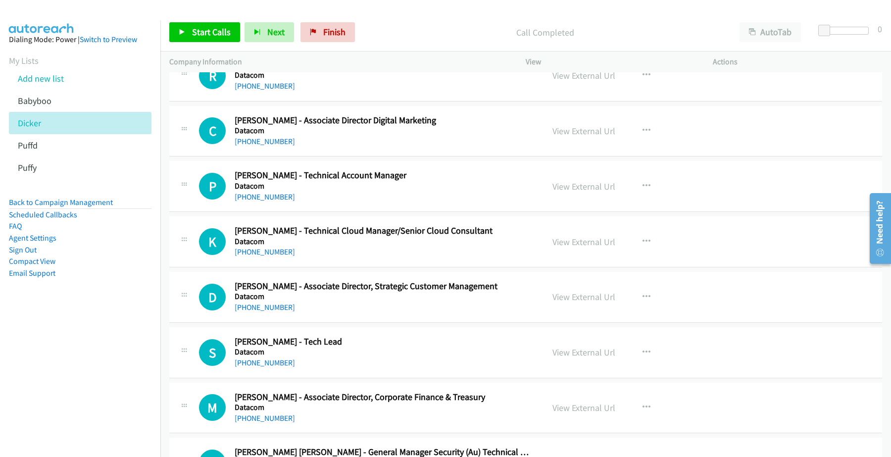
scroll to position [4454, 0]
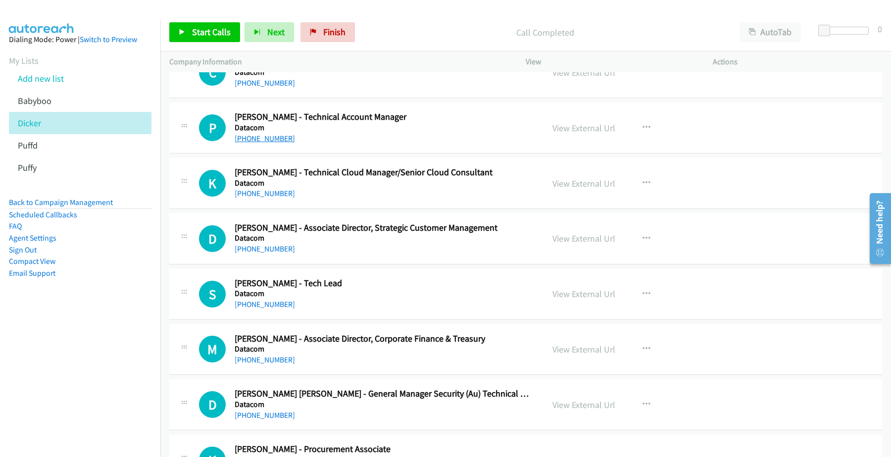
click at [265, 142] on link "[PHONE_NUMBER]" at bounding box center [265, 138] width 60 height 9
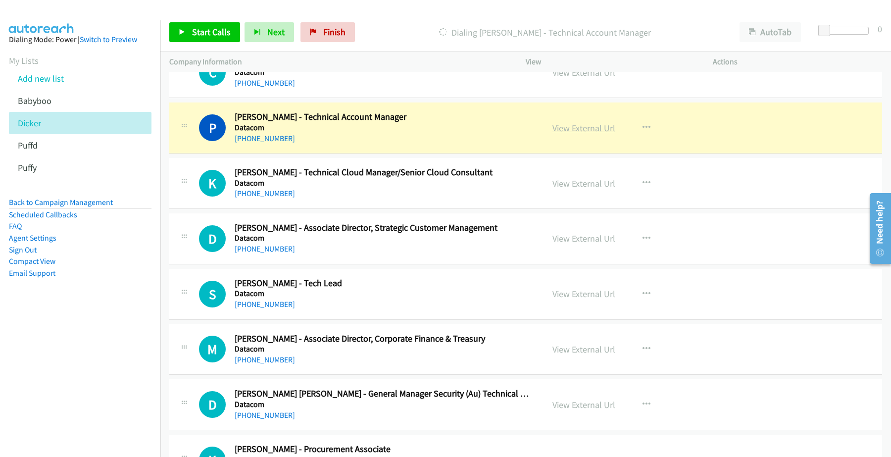
click at [582, 134] on link "View External Url" at bounding box center [583, 127] width 63 height 11
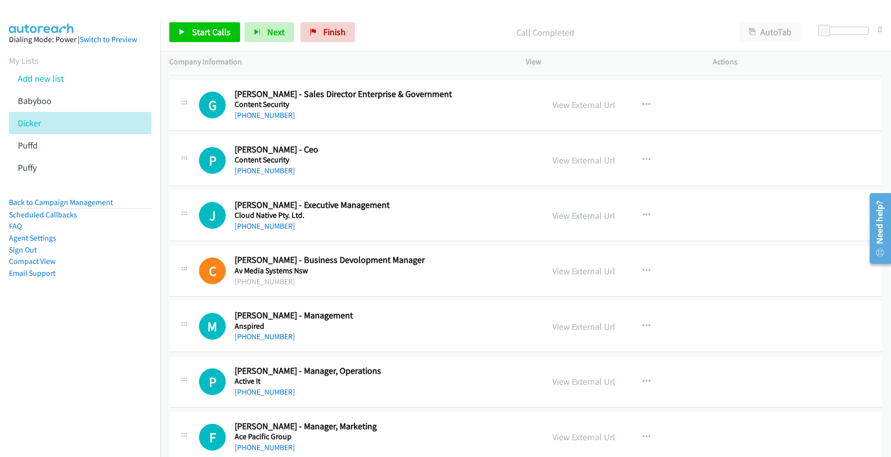
scroll to position [5228, 0]
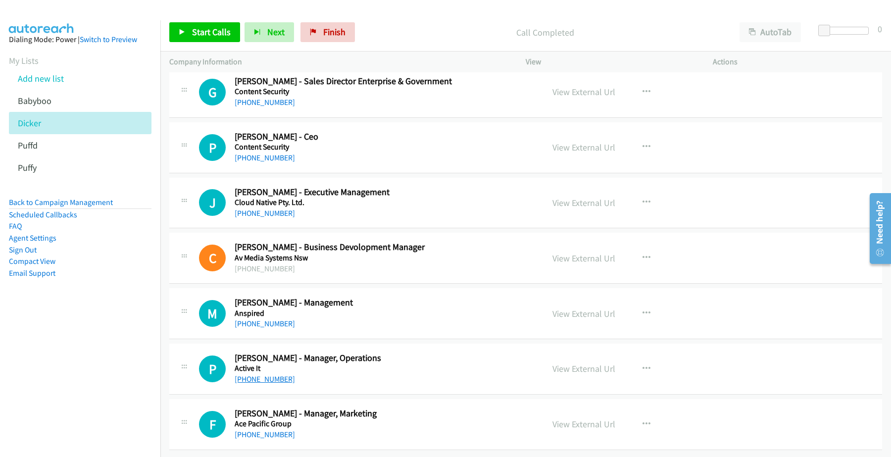
click at [265, 374] on link "[PHONE_NUMBER]" at bounding box center [265, 378] width 60 height 9
click at [567, 363] on link "View External Url" at bounding box center [583, 368] width 63 height 11
click at [271, 319] on link "[PHONE_NUMBER]" at bounding box center [265, 323] width 60 height 9
click at [587, 308] on link "View External Url" at bounding box center [583, 313] width 63 height 11
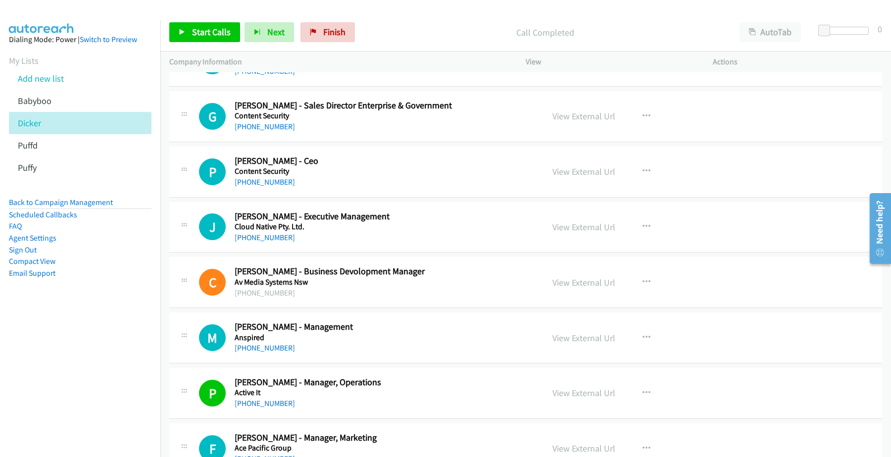
scroll to position [5166, 0]
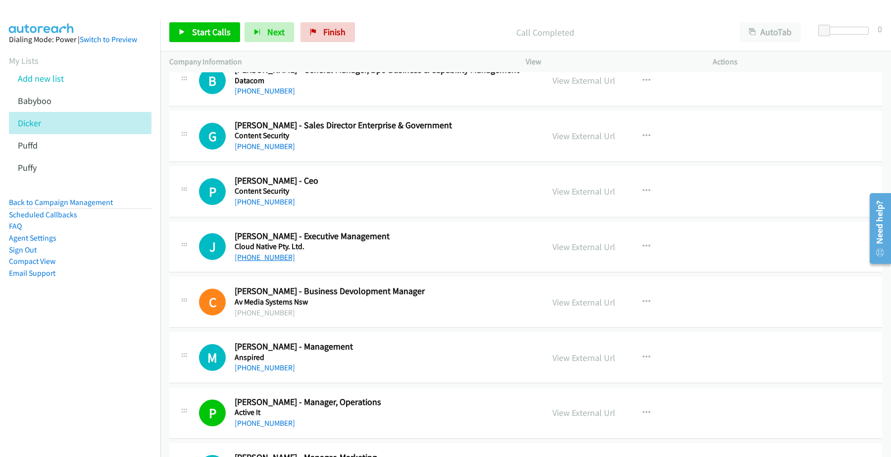
click at [260, 262] on link "[PHONE_NUMBER]" at bounding box center [265, 256] width 60 height 9
click at [587, 252] on link "View External Url" at bounding box center [583, 246] width 63 height 11
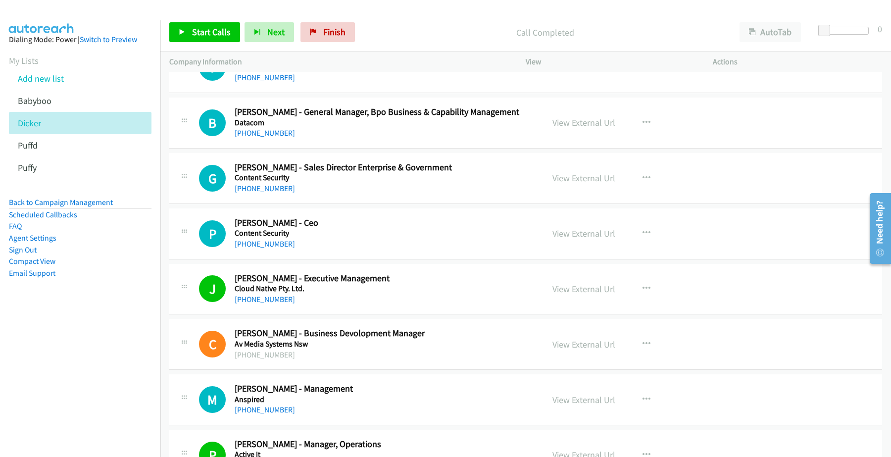
scroll to position [5104, 0]
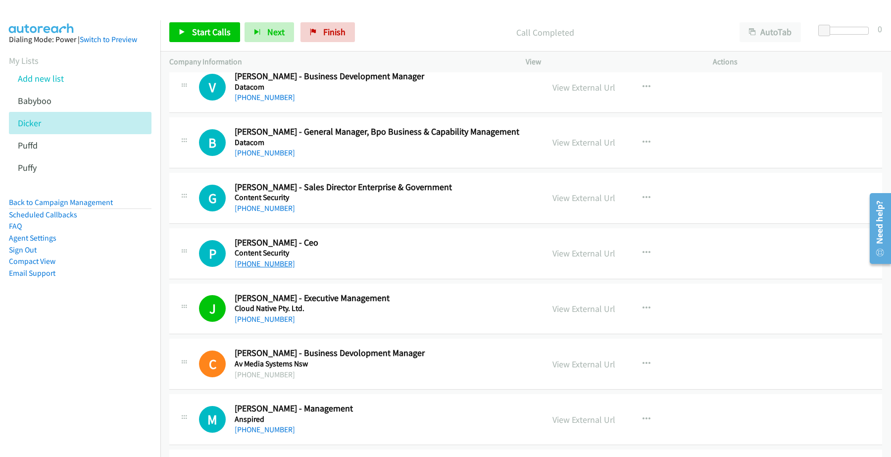
click at [255, 268] on link "[PHONE_NUMBER]" at bounding box center [265, 263] width 60 height 9
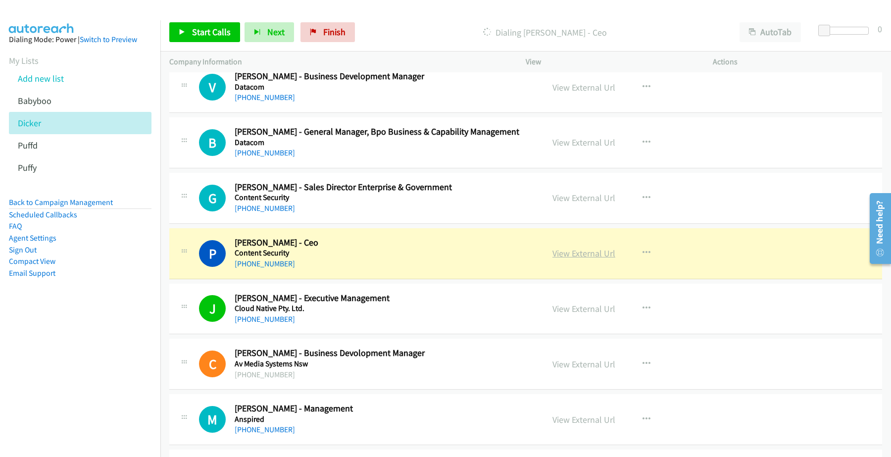
click at [582, 259] on link "View External Url" at bounding box center [583, 252] width 63 height 11
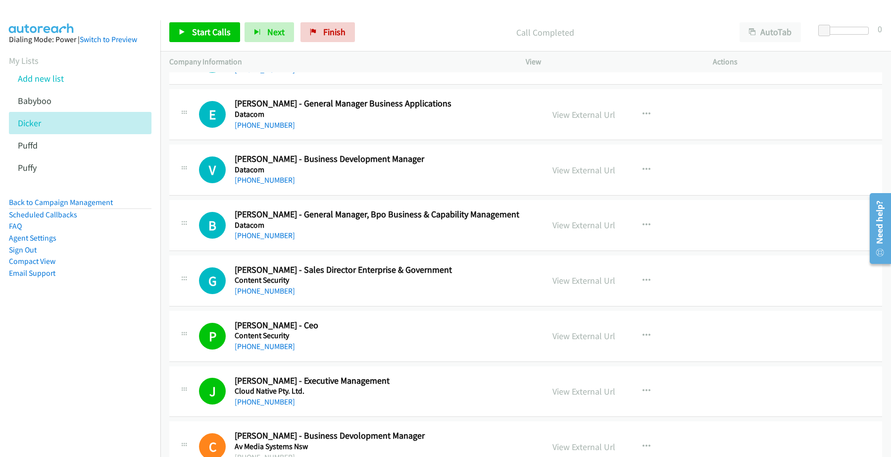
scroll to position [5042, 0]
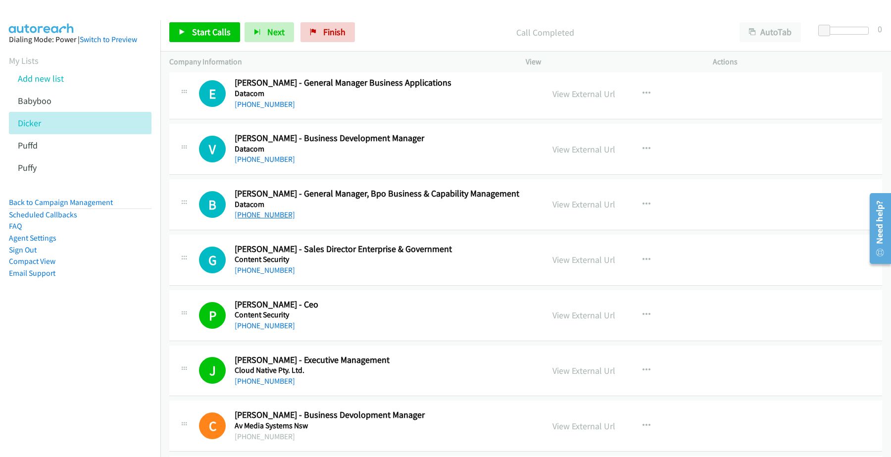
click at [265, 219] on link "[PHONE_NUMBER]" at bounding box center [265, 214] width 60 height 9
click at [564, 207] on link "View External Url" at bounding box center [583, 203] width 63 height 11
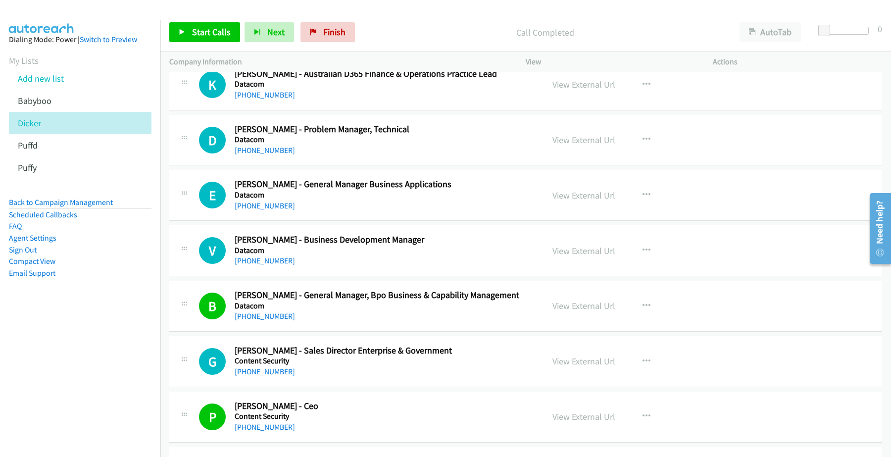
scroll to position [4918, 0]
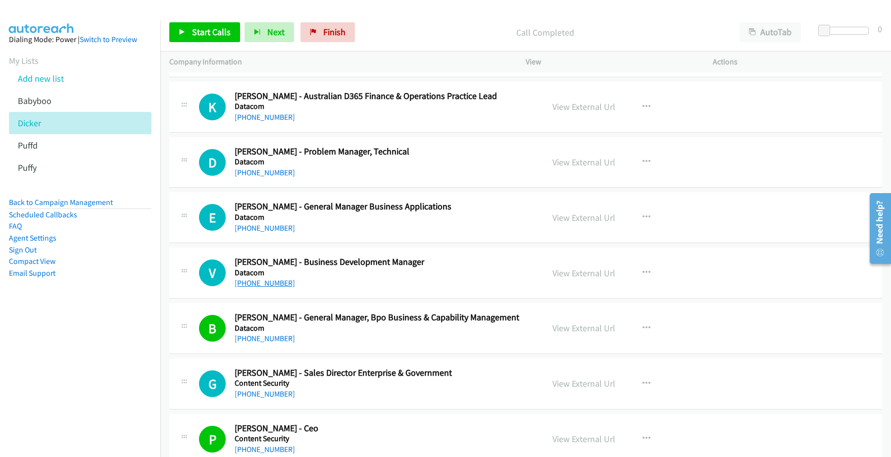
click at [261, 288] on link "[PHONE_NUMBER]" at bounding box center [265, 282] width 60 height 9
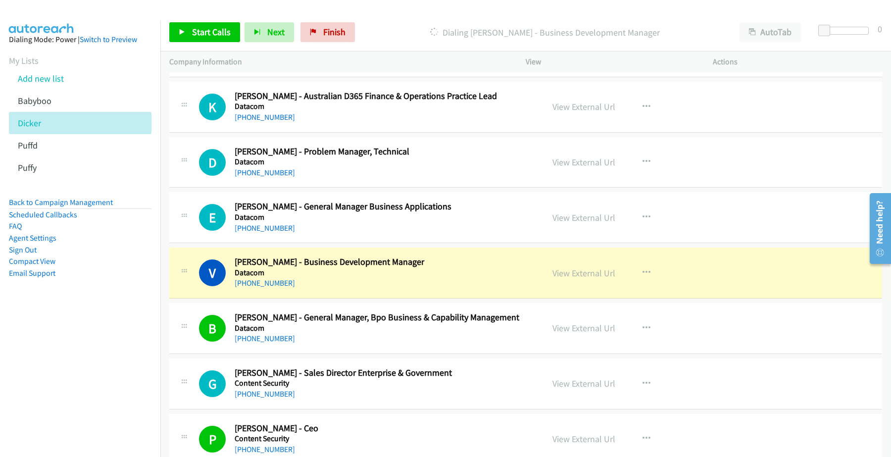
click at [582, 278] on link "View External Url" at bounding box center [583, 272] width 63 height 11
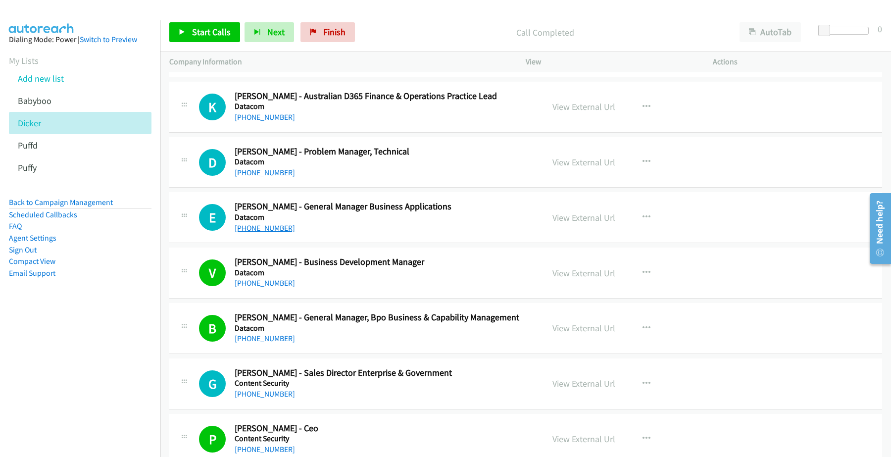
click at [271, 233] on link "[PHONE_NUMBER]" at bounding box center [265, 227] width 60 height 9
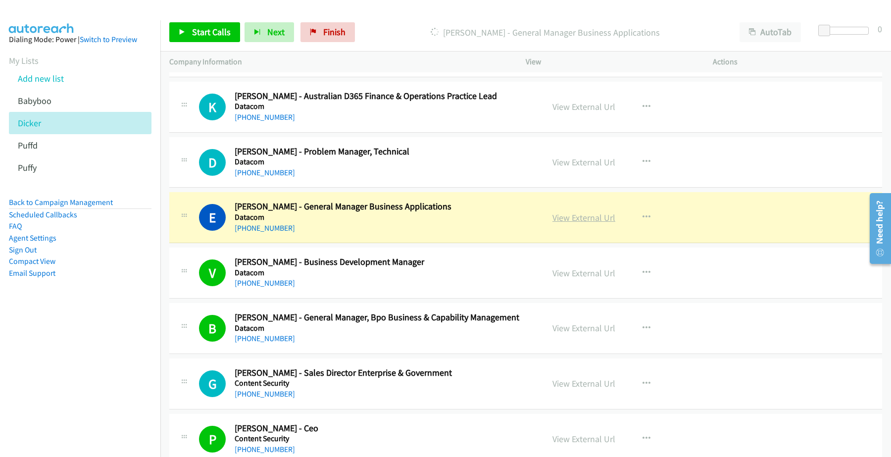
click at [562, 223] on link "View External Url" at bounding box center [583, 217] width 63 height 11
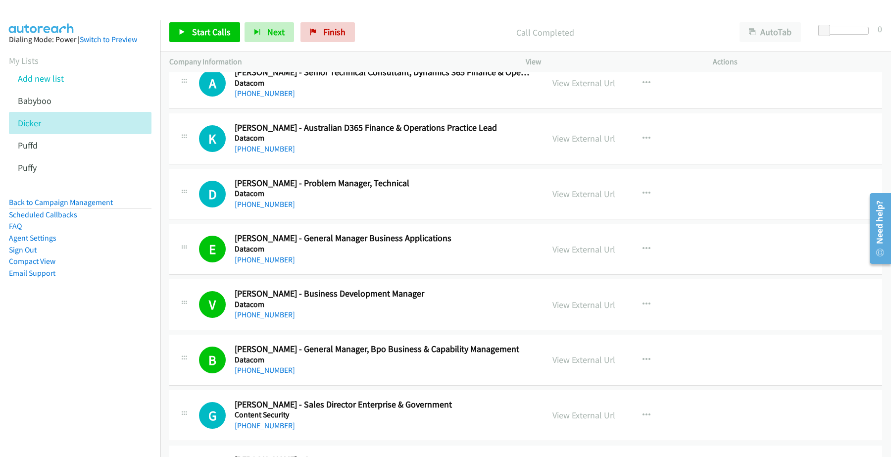
scroll to position [4856, 0]
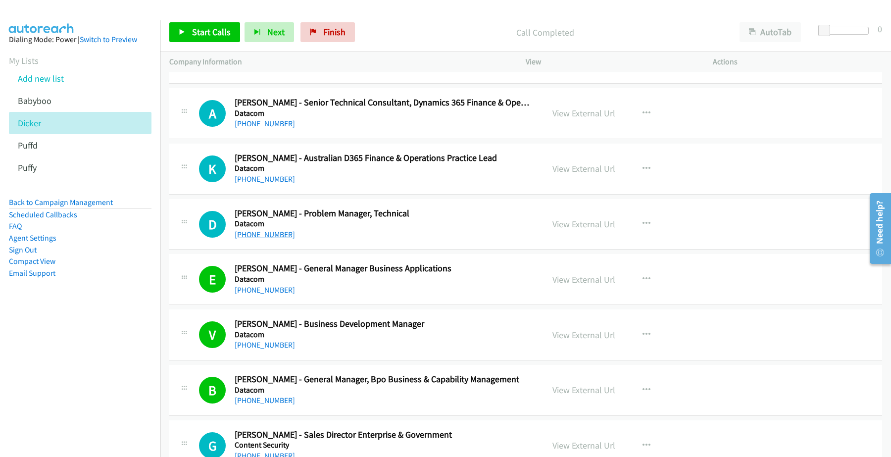
click at [254, 239] on link "[PHONE_NUMBER]" at bounding box center [265, 234] width 60 height 9
click at [592, 230] on link "View External Url" at bounding box center [583, 223] width 63 height 11
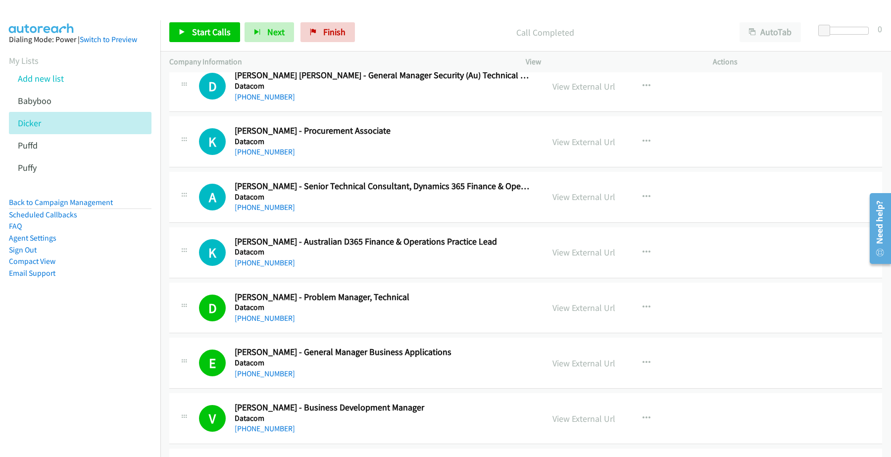
scroll to position [4794, 0]
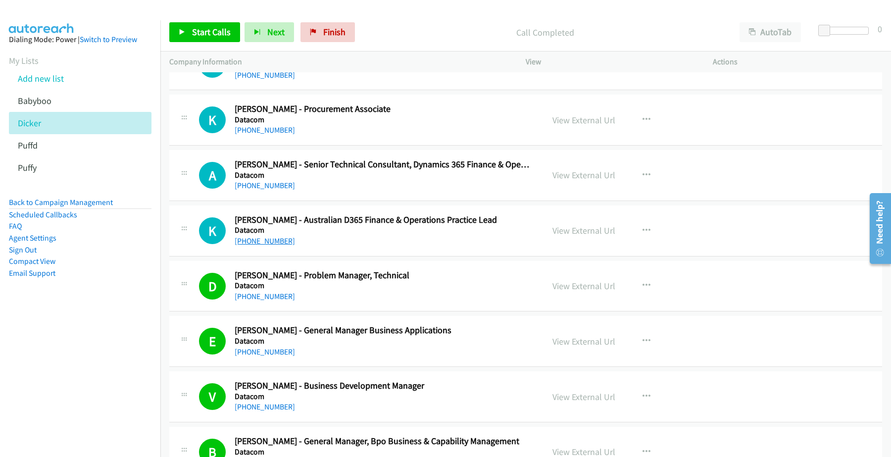
click at [274, 245] on link "[PHONE_NUMBER]" at bounding box center [265, 240] width 60 height 9
click at [579, 236] on link "View External Url" at bounding box center [583, 230] width 63 height 11
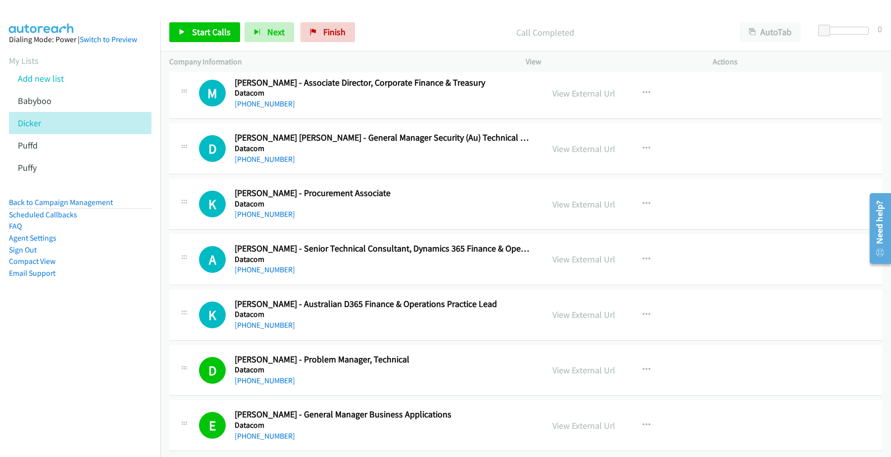
scroll to position [4733, 0]
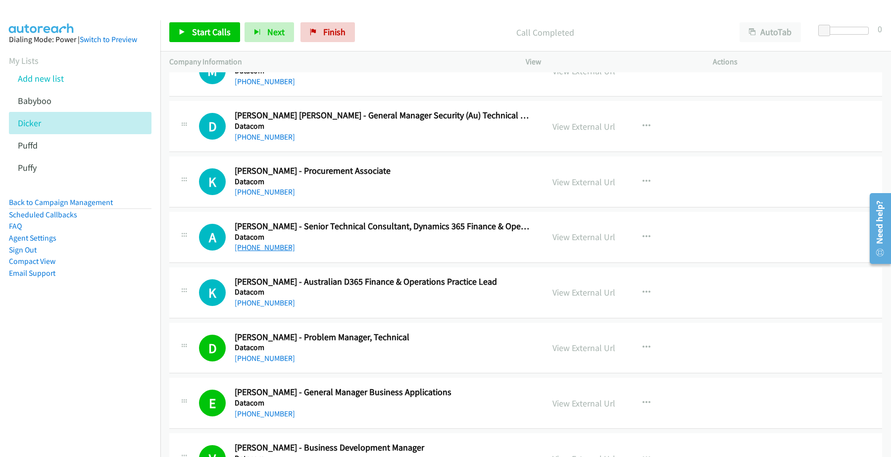
click at [253, 252] on link "[PHONE_NUMBER]" at bounding box center [265, 247] width 60 height 9
click at [593, 243] on link "View External Url" at bounding box center [583, 236] width 63 height 11
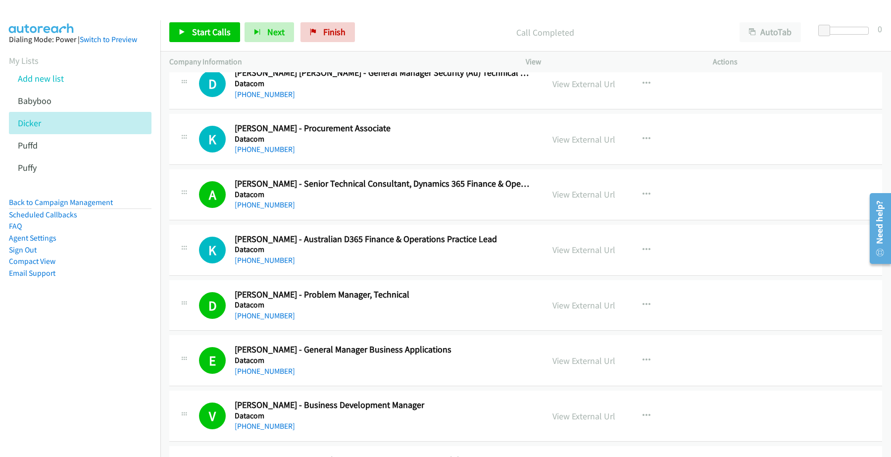
scroll to position [4794, 0]
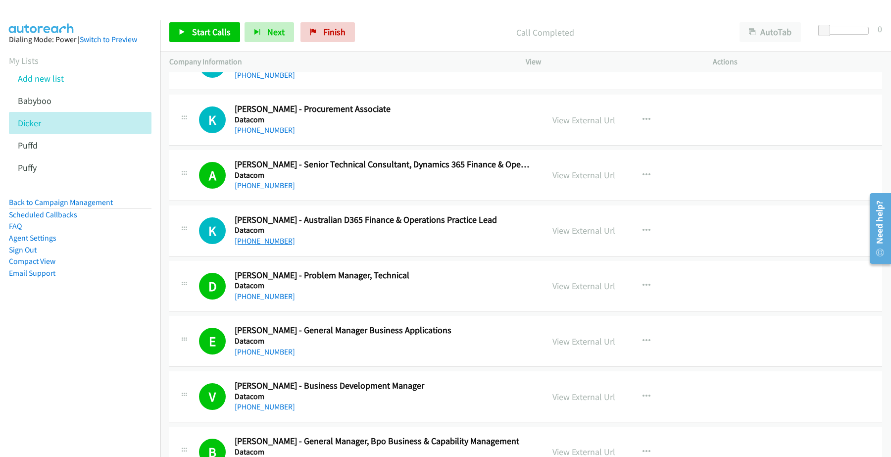
click at [264, 245] on link "[PHONE_NUMBER]" at bounding box center [265, 240] width 60 height 9
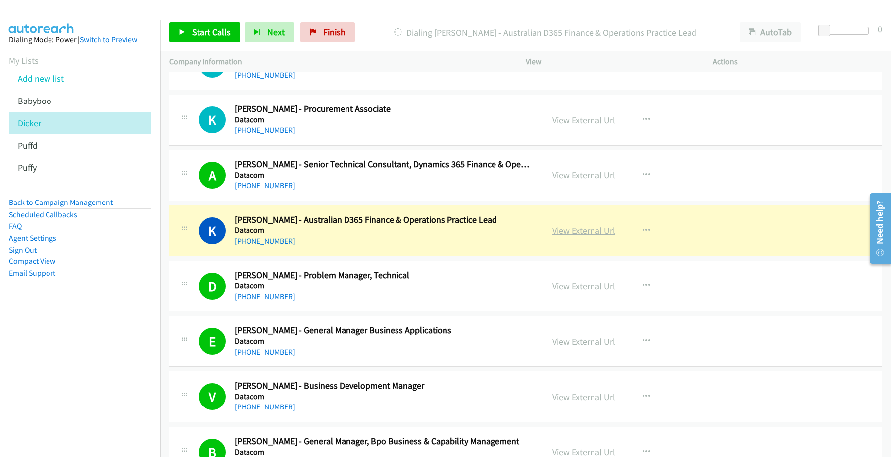
click at [592, 236] on link "View External Url" at bounding box center [583, 230] width 63 height 11
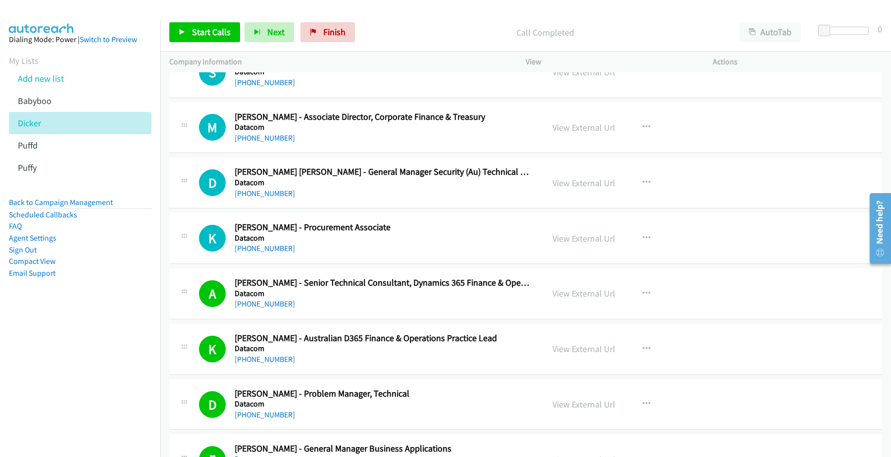
scroll to position [4671, 0]
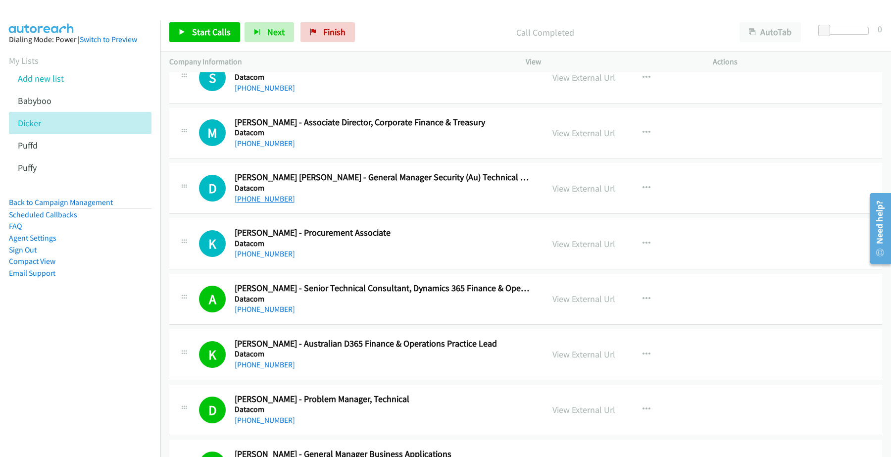
click at [274, 203] on link "[PHONE_NUMBER]" at bounding box center [265, 198] width 60 height 9
click at [567, 194] on link "View External Url" at bounding box center [583, 188] width 63 height 11
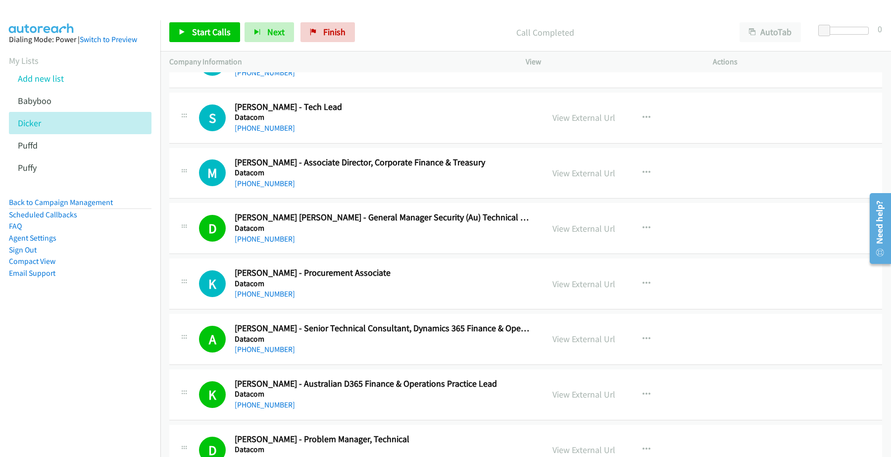
scroll to position [4609, 0]
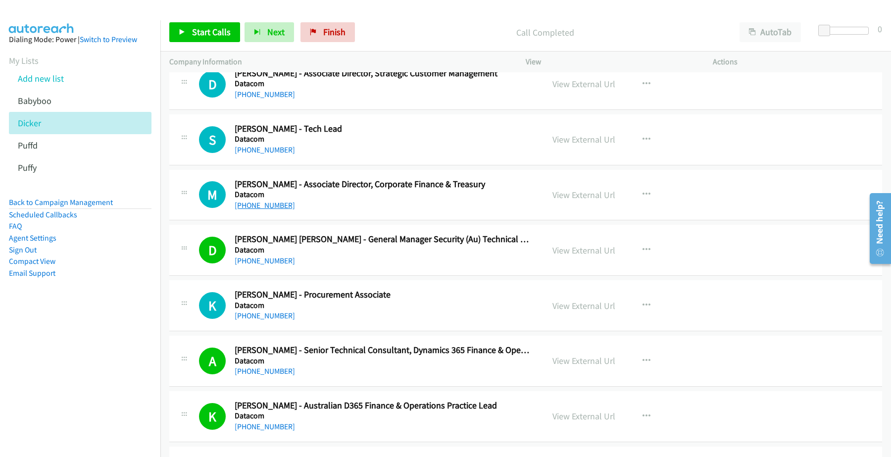
click at [264, 210] on link "[PHONE_NUMBER]" at bounding box center [265, 204] width 60 height 9
click at [575, 199] on link "View External Url" at bounding box center [583, 194] width 63 height 11
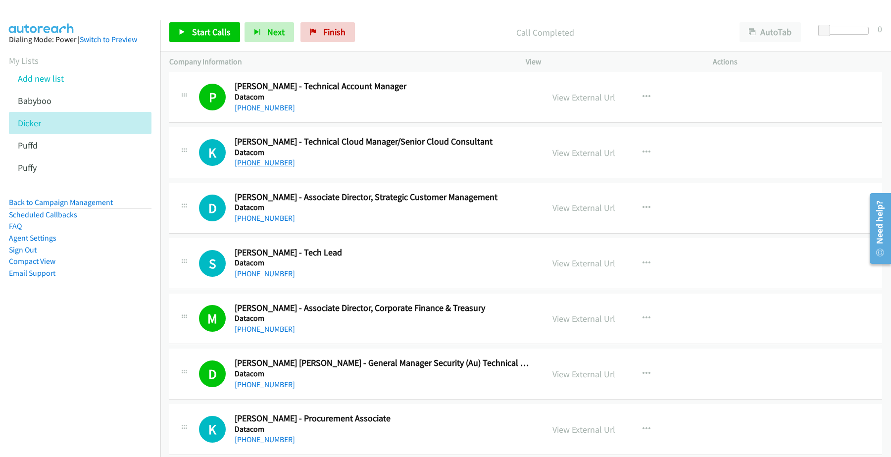
scroll to position [4547, 0]
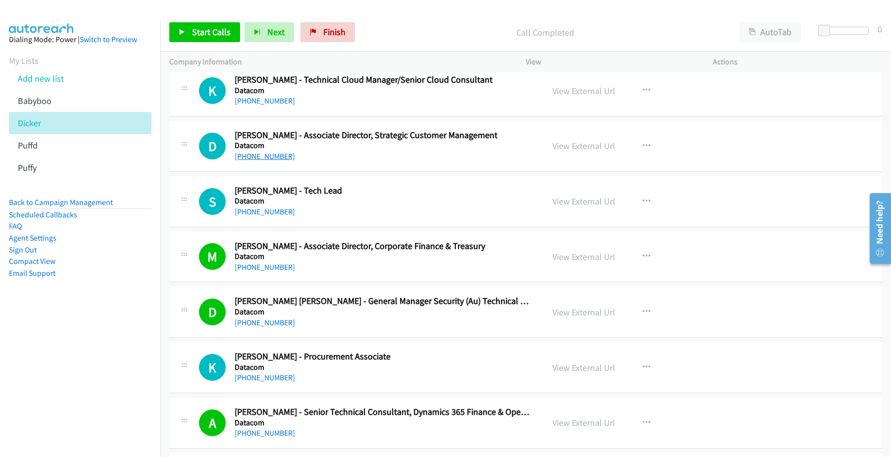
click at [258, 159] on link "[PHONE_NUMBER]" at bounding box center [265, 155] width 60 height 9
click at [581, 151] on link "View External Url" at bounding box center [583, 145] width 63 height 11
click at [255, 216] on link "[PHONE_NUMBER]" at bounding box center [265, 211] width 60 height 9
click at [577, 204] on link "View External Url" at bounding box center [583, 201] width 63 height 11
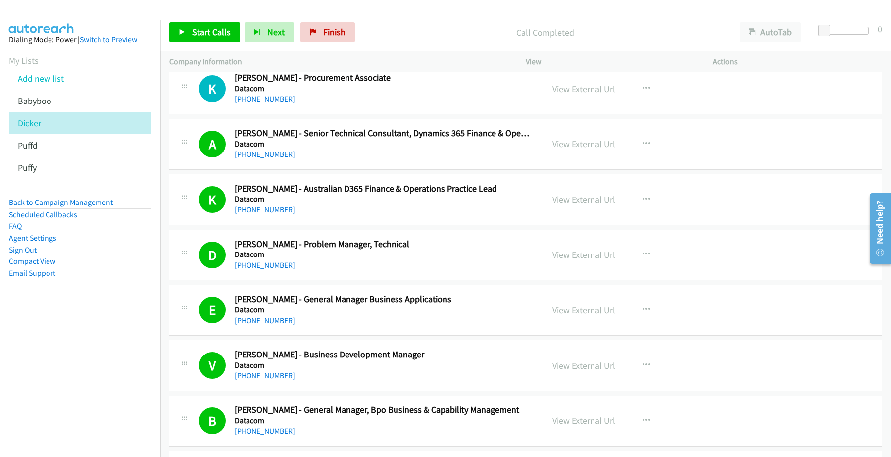
scroll to position [4794, 0]
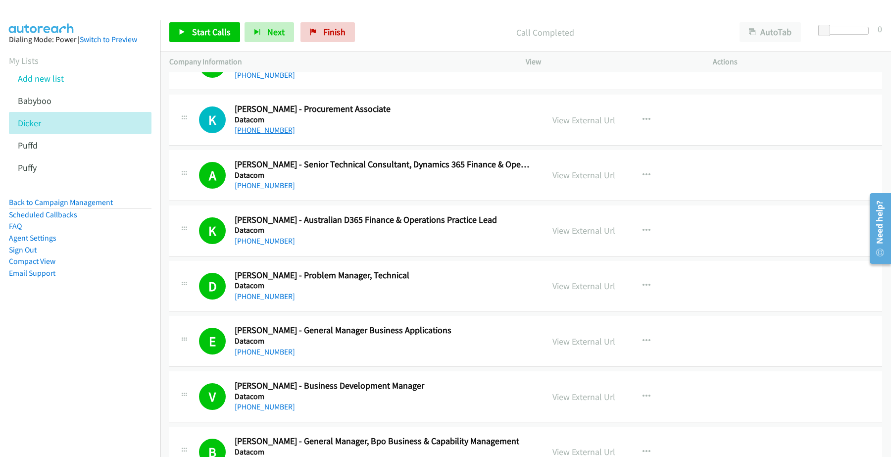
click at [269, 135] on link "[PHONE_NUMBER]" at bounding box center [265, 129] width 60 height 9
click at [567, 126] on link "View External Url" at bounding box center [583, 119] width 63 height 11
click at [263, 135] on link "[PHONE_NUMBER]" at bounding box center [265, 129] width 60 height 9
